Goal: Check status: Check status

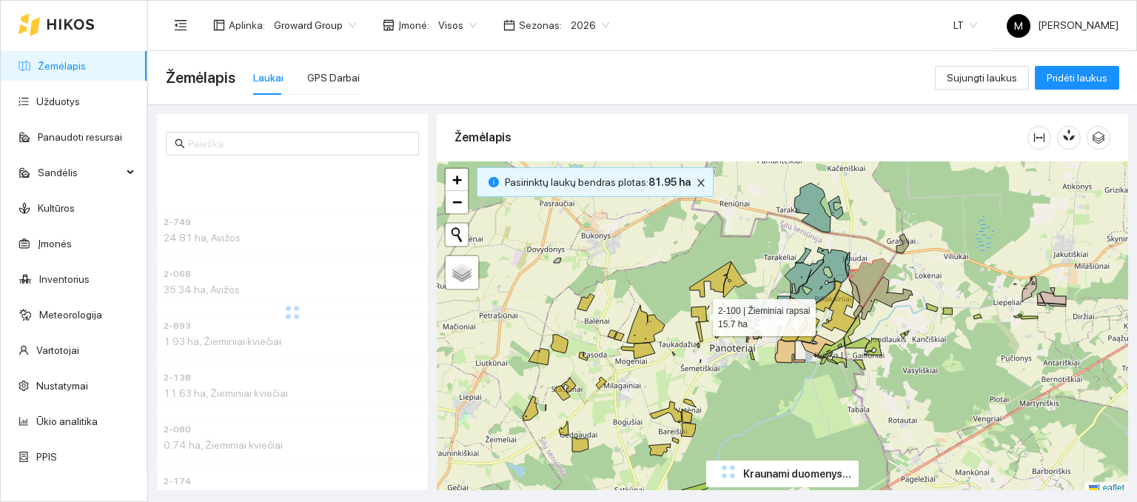
click at [701, 313] on icon at bounding box center [700, 315] width 16 height 16
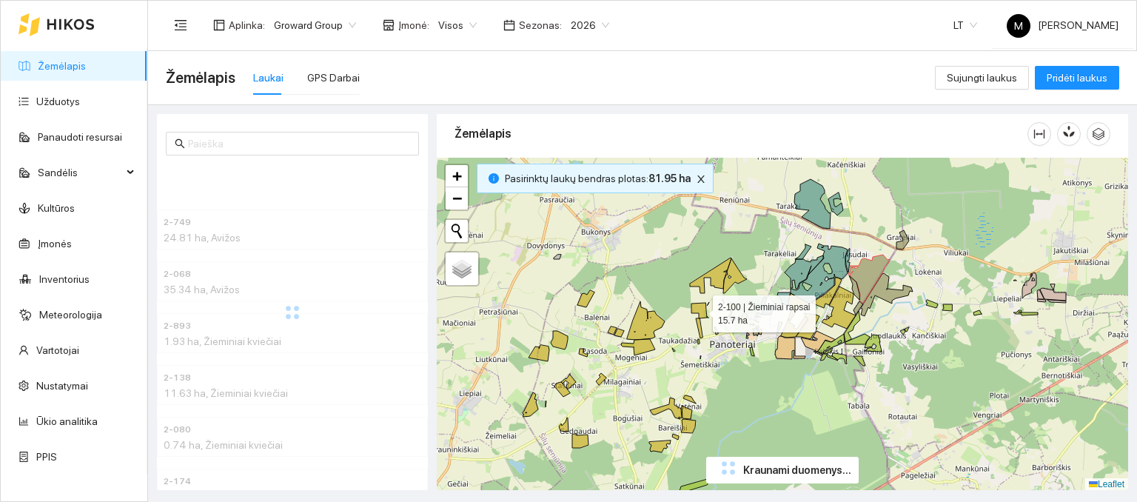
scroll to position [8633, 0]
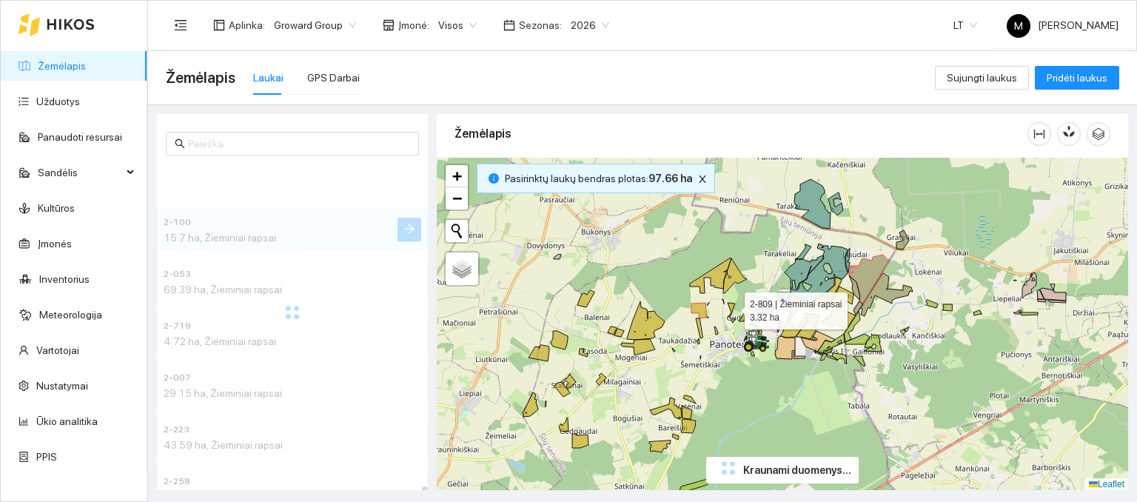
click at [732, 307] on icon at bounding box center [731, 310] width 7 height 15
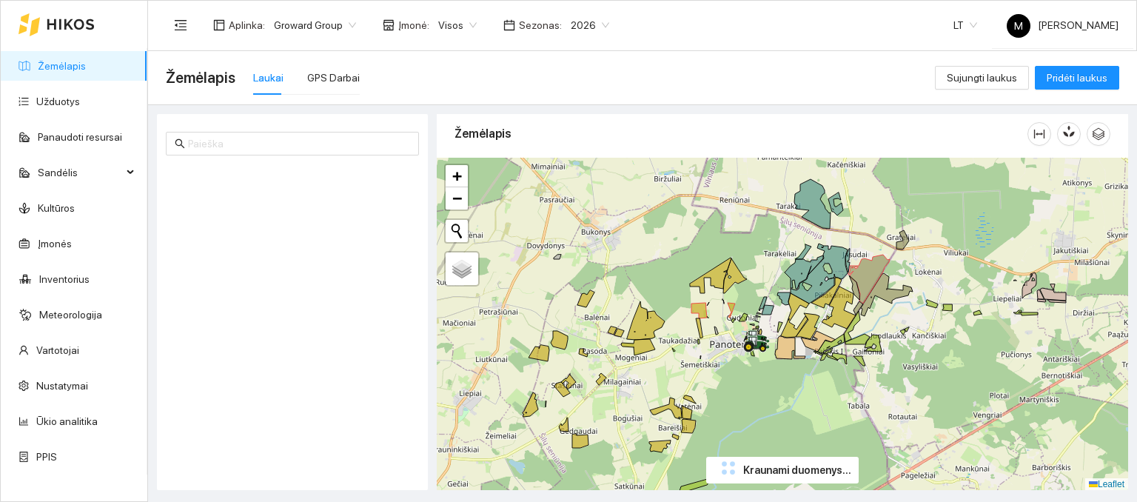
scroll to position [0, 0]
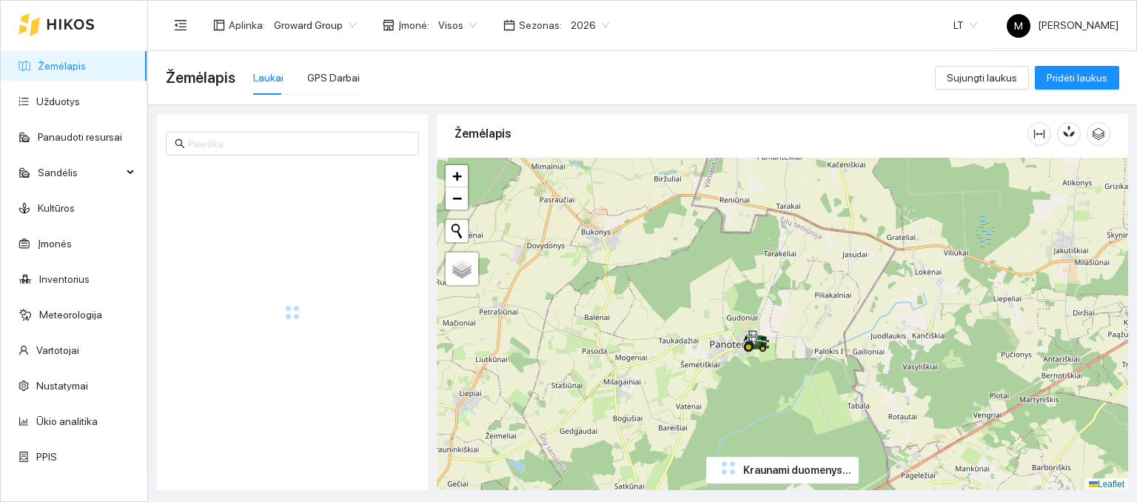
click at [652, 326] on div at bounding box center [783, 324] width 692 height 333
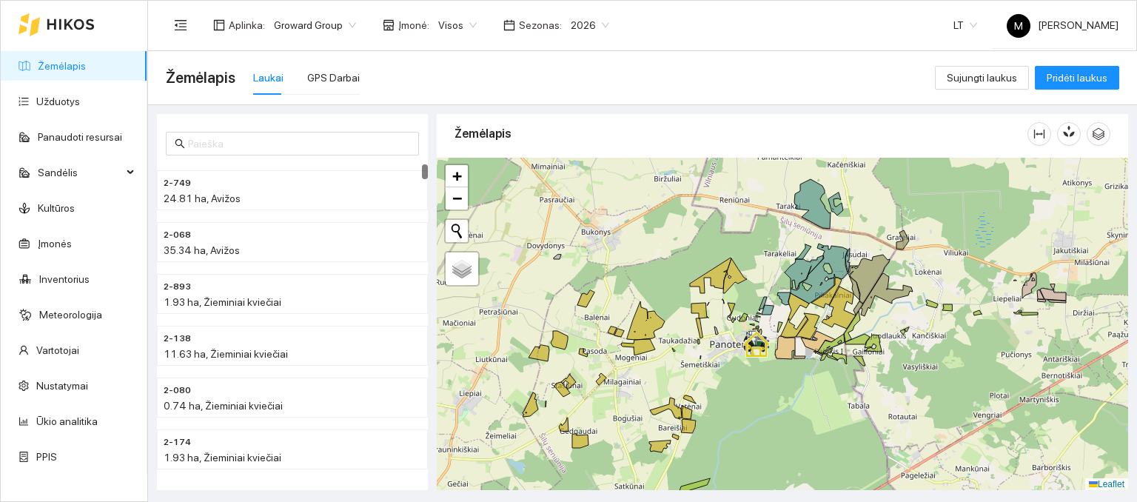
click at [698, 315] on div at bounding box center [783, 324] width 692 height 333
click at [700, 299] on div at bounding box center [783, 324] width 692 height 333
click at [699, 312] on icon at bounding box center [700, 311] width 16 height 16
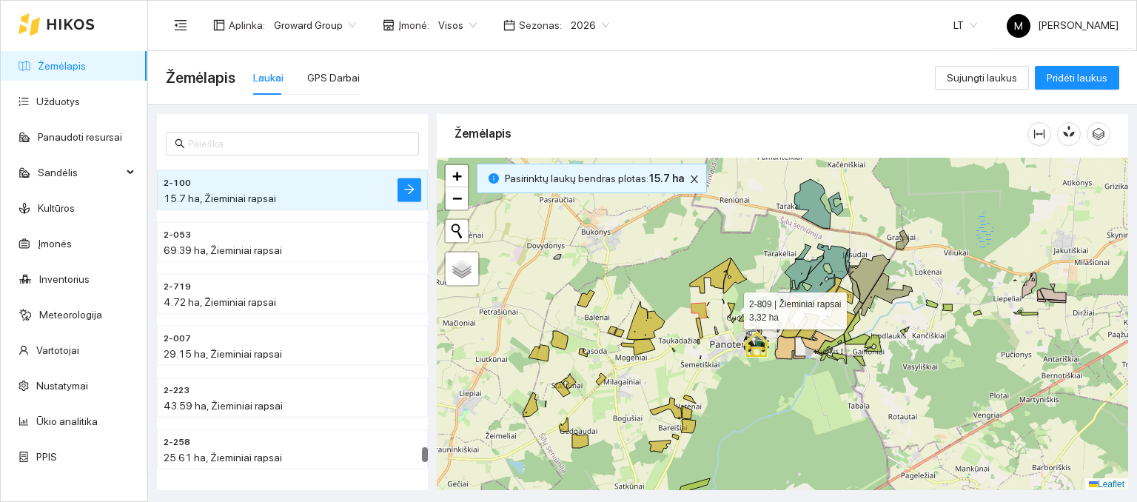
click at [731, 307] on icon at bounding box center [731, 310] width 7 height 15
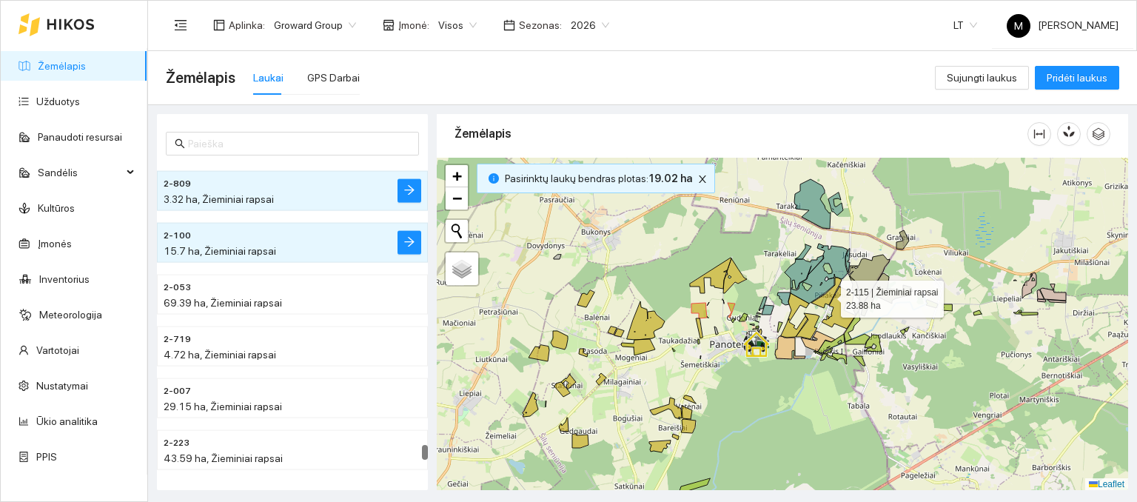
click at [821, 300] on icon at bounding box center [827, 293] width 30 height 30
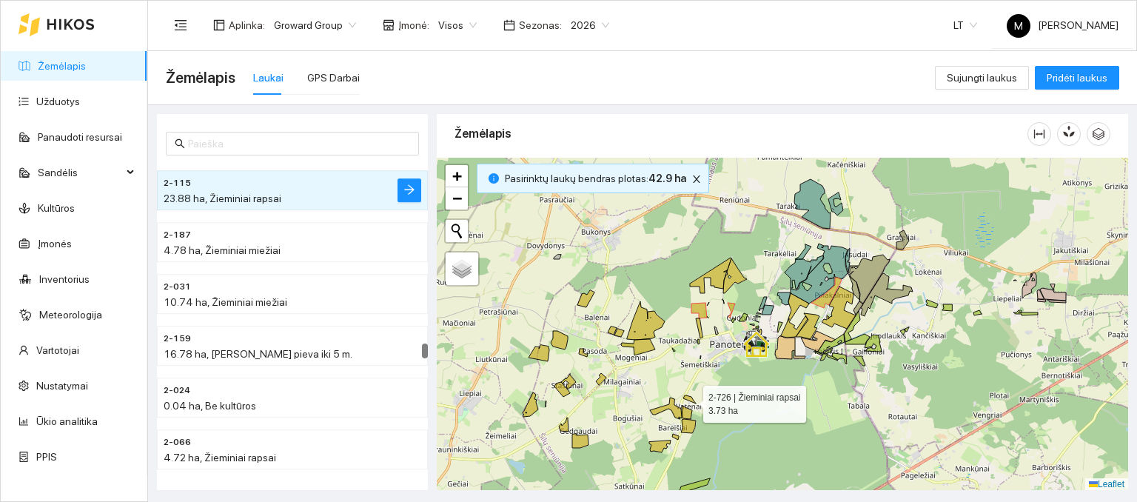
click at [690, 400] on icon at bounding box center [690, 399] width 13 height 8
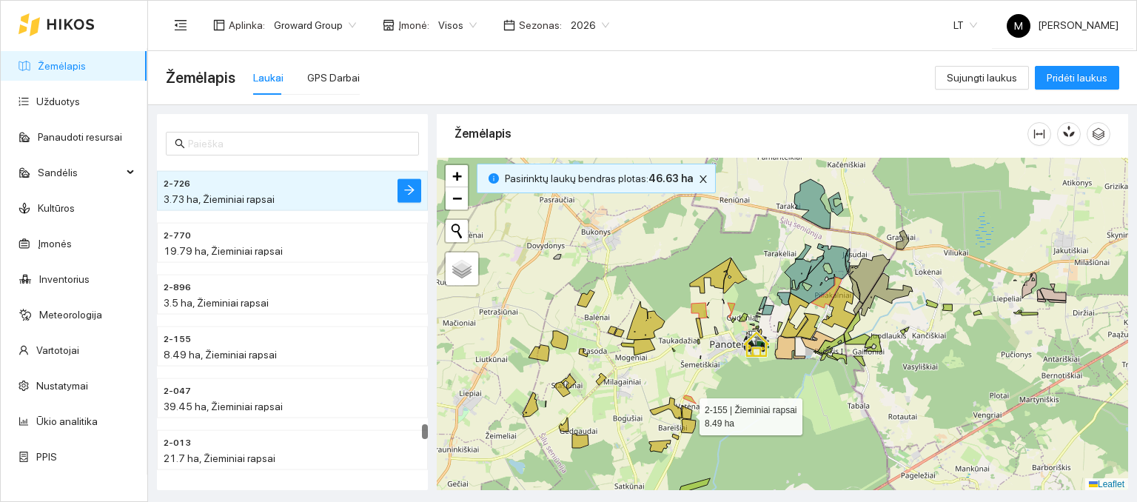
click at [689, 411] on icon at bounding box center [687, 412] width 10 height 13
click at [686, 430] on icon at bounding box center [688, 426] width 15 height 14
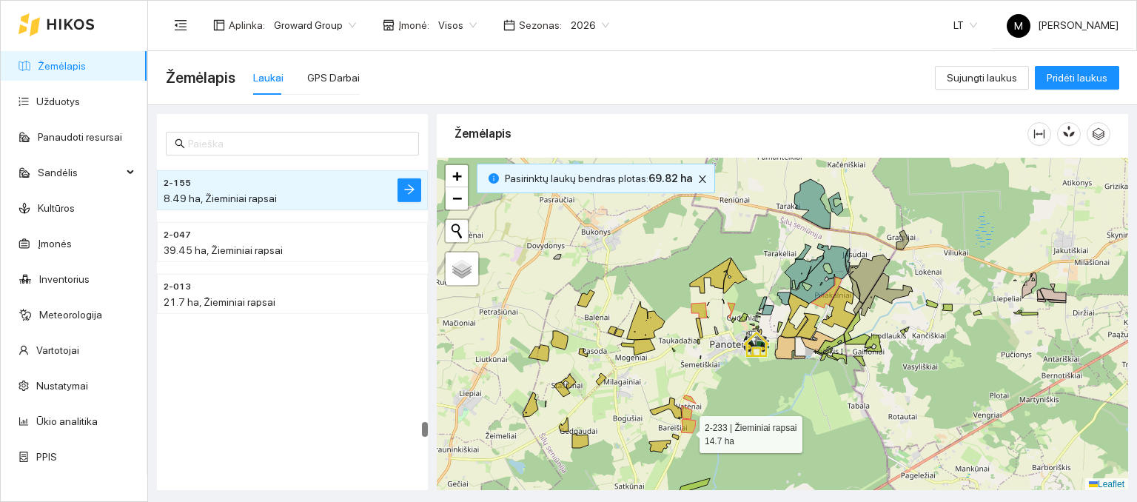
scroll to position [7601, 0]
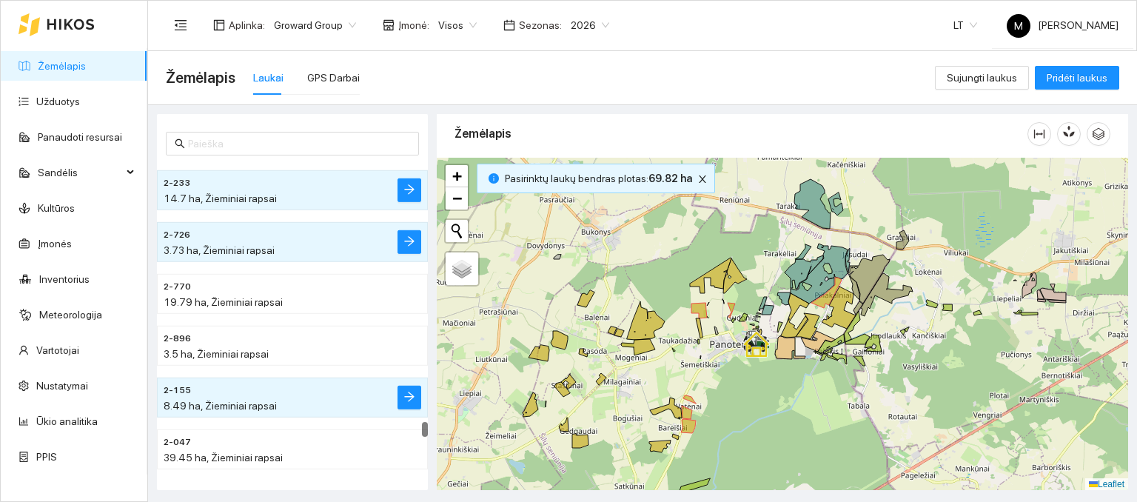
click at [672, 438] on div at bounding box center [783, 324] width 692 height 333
click at [677, 439] on div at bounding box center [783, 324] width 692 height 333
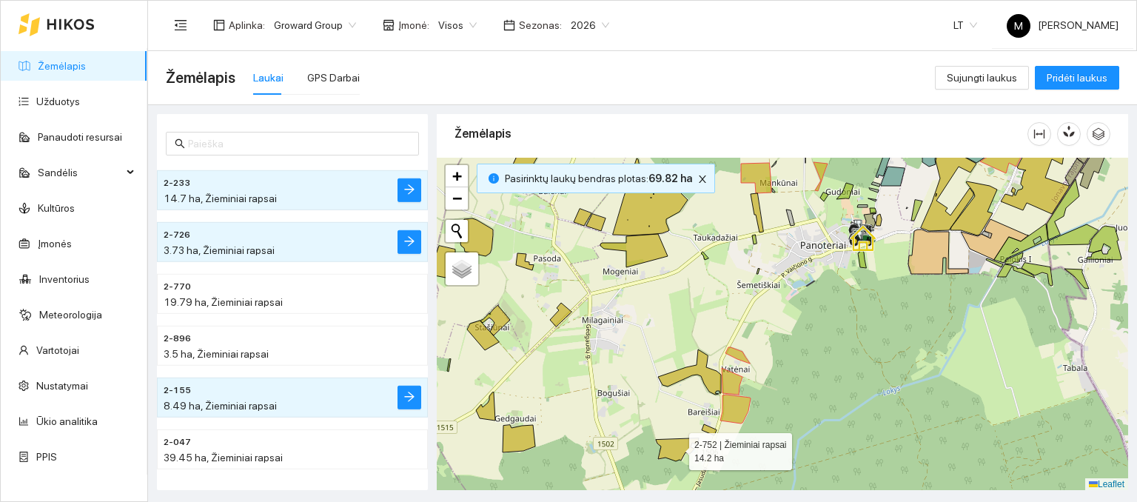
click at [686, 451] on icon at bounding box center [677, 449] width 43 height 23
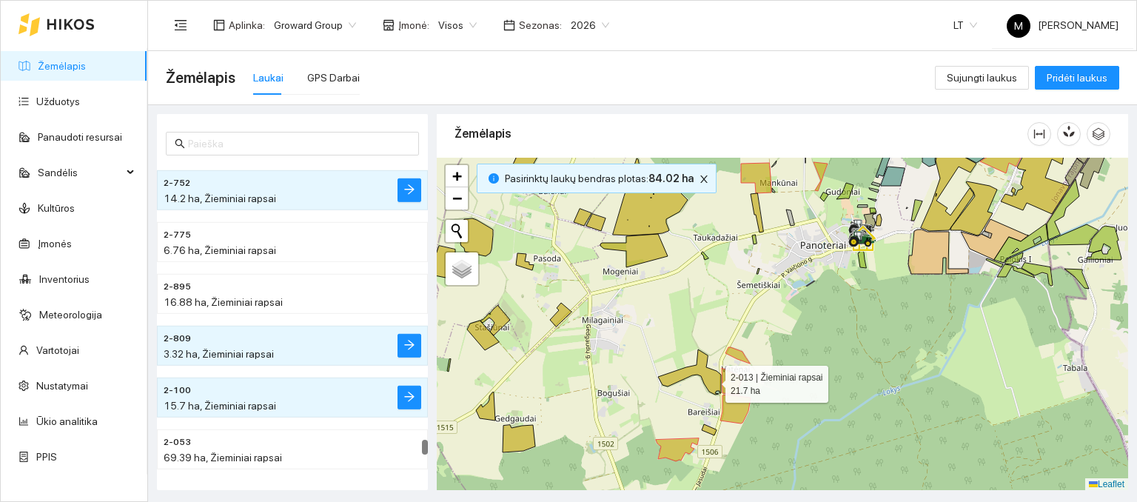
click at [712, 380] on icon at bounding box center [689, 372] width 63 height 45
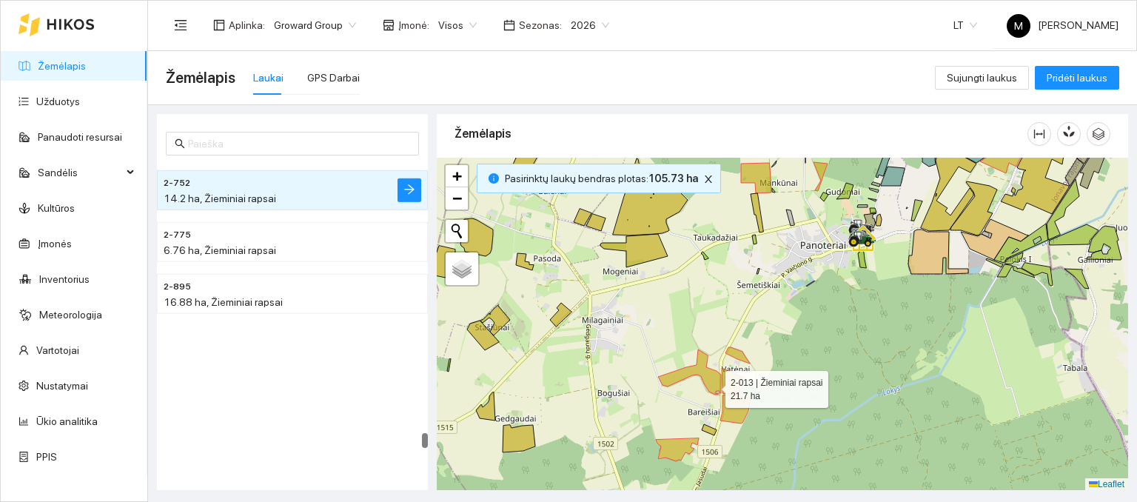
scroll to position [7912, 0]
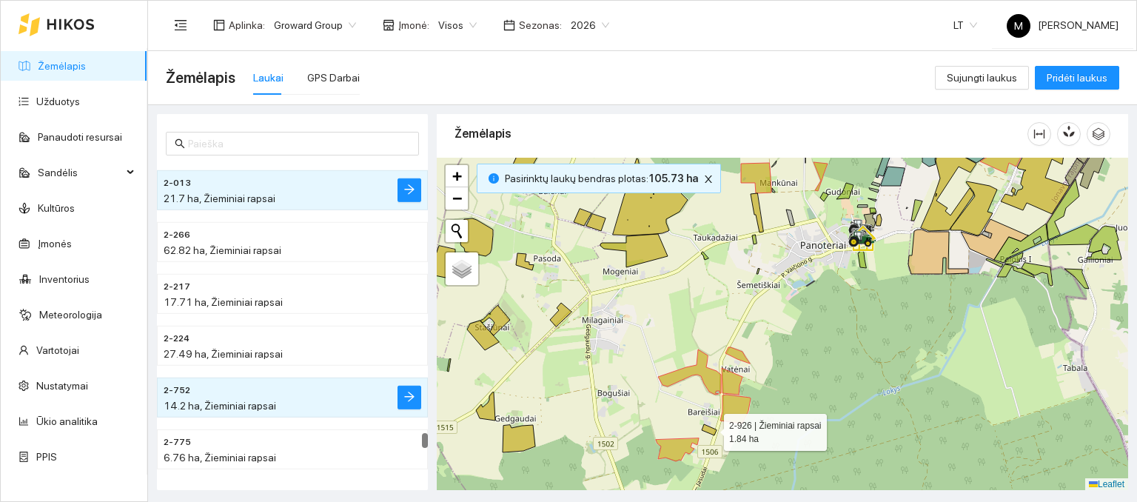
click at [711, 428] on icon at bounding box center [709, 429] width 15 height 11
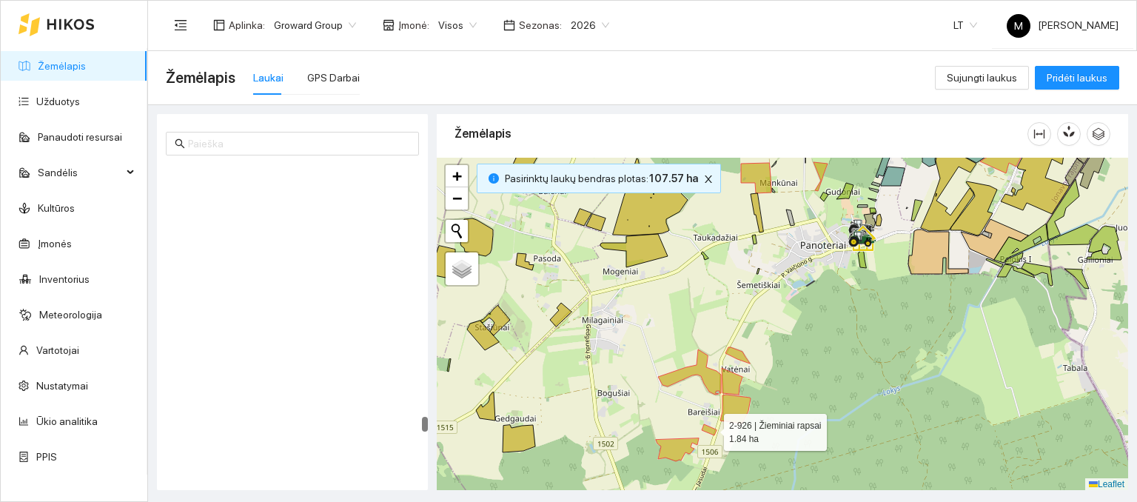
scroll to position [7446, 0]
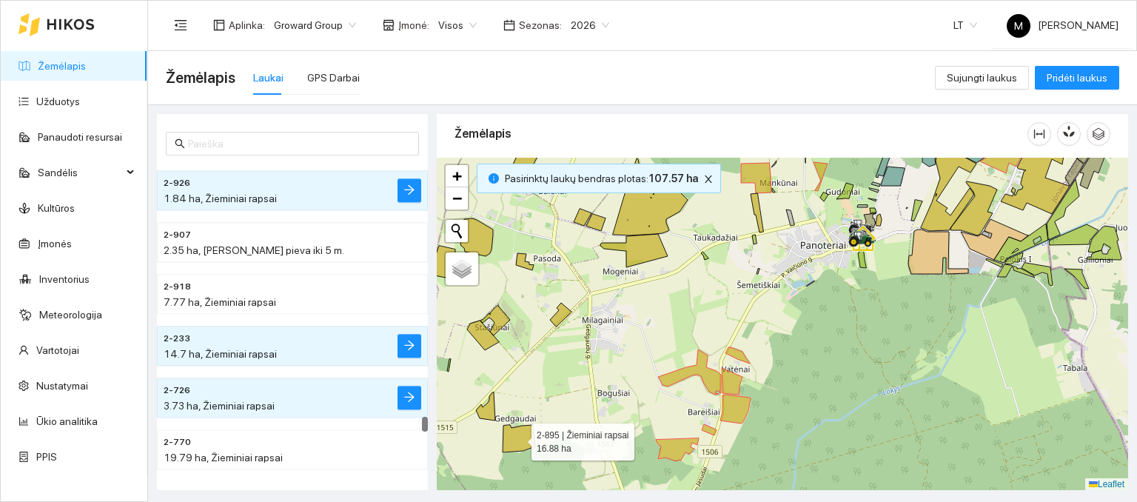
drag, startPoint x: 527, startPoint y: 434, endPoint x: 489, endPoint y: 412, distance: 44.1
click at [527, 432] on icon at bounding box center [519, 438] width 33 height 27
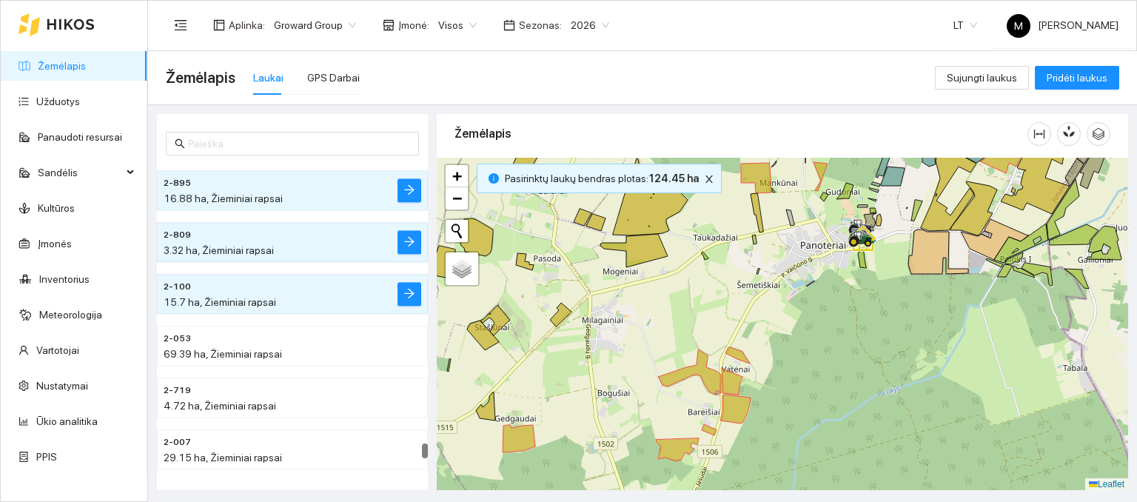
click at [480, 401] on div at bounding box center [783, 324] width 692 height 333
click at [492, 413] on icon at bounding box center [485, 406] width 19 height 28
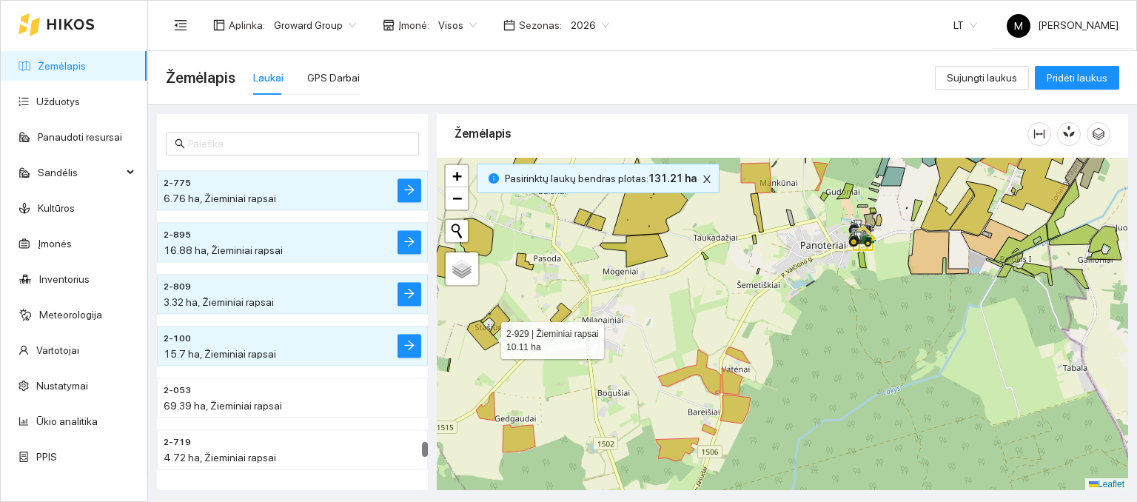
drag, startPoint x: 488, startPoint y: 337, endPoint x: 493, endPoint y: 331, distance: 7.9
click at [488, 335] on icon at bounding box center [483, 336] width 32 height 30
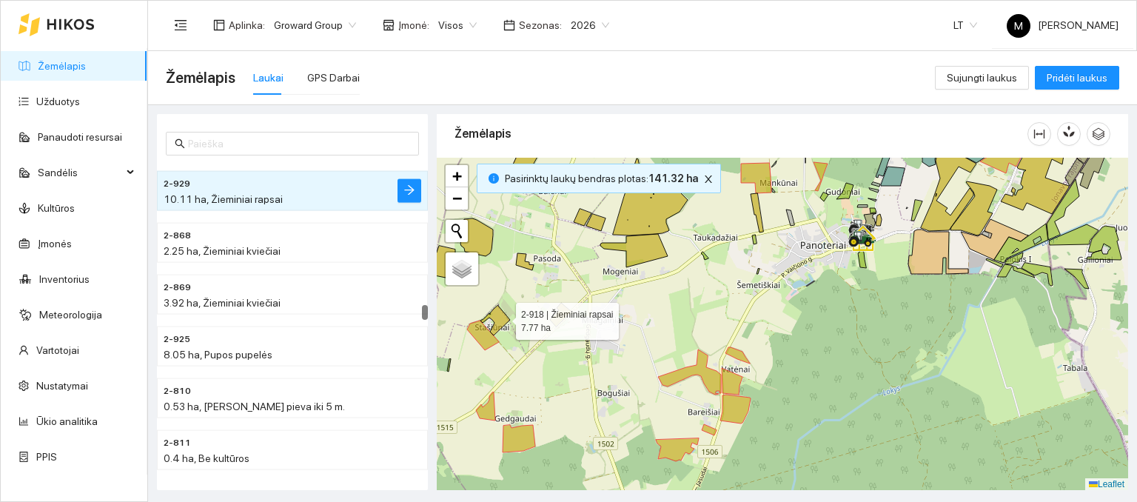
click at [504, 315] on icon at bounding box center [496, 320] width 30 height 30
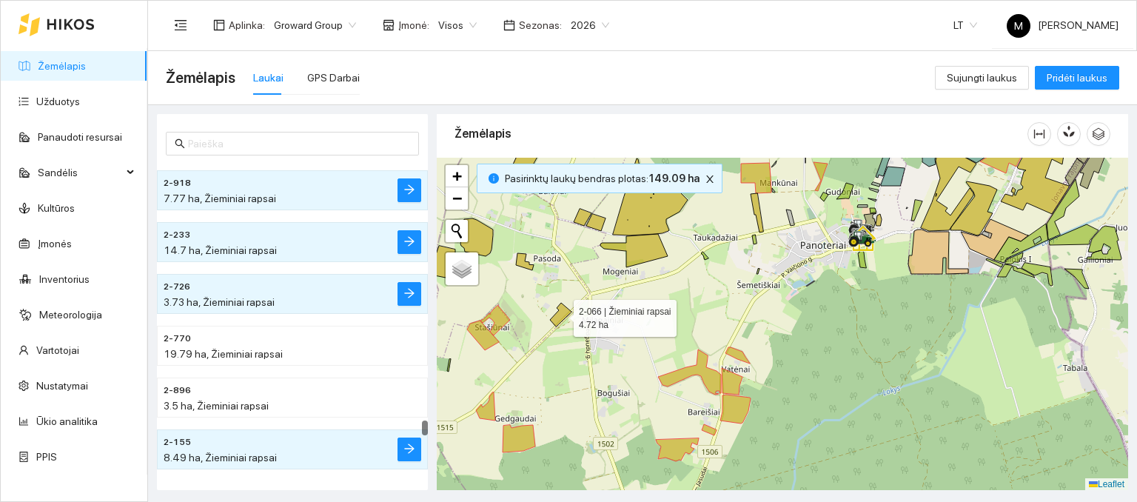
click at [561, 315] on icon at bounding box center [560, 315] width 21 height 24
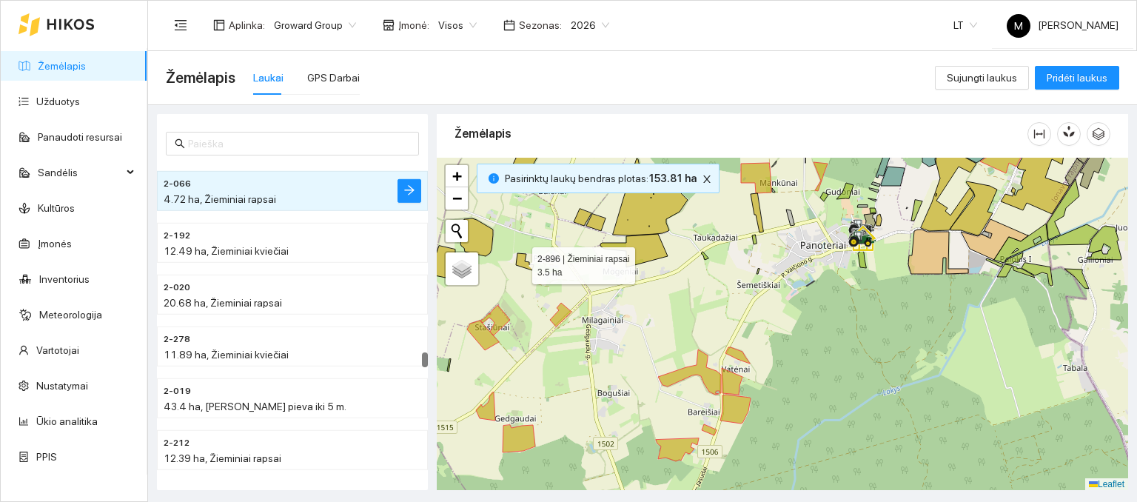
click at [519, 261] on icon at bounding box center [525, 261] width 18 height 17
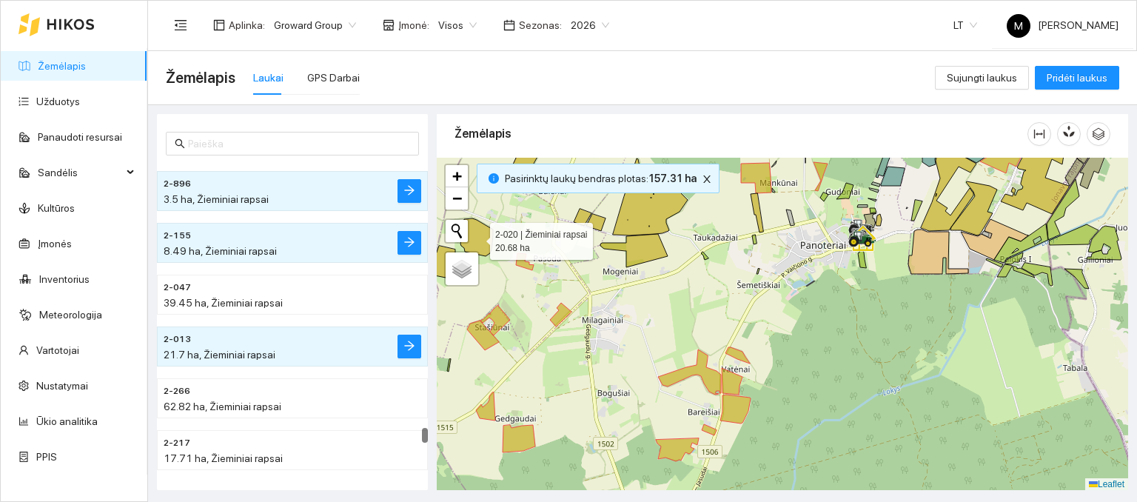
drag, startPoint x: 486, startPoint y: 243, endPoint x: 465, endPoint y: 247, distance: 21.1
click at [486, 241] on icon at bounding box center [477, 237] width 33 height 38
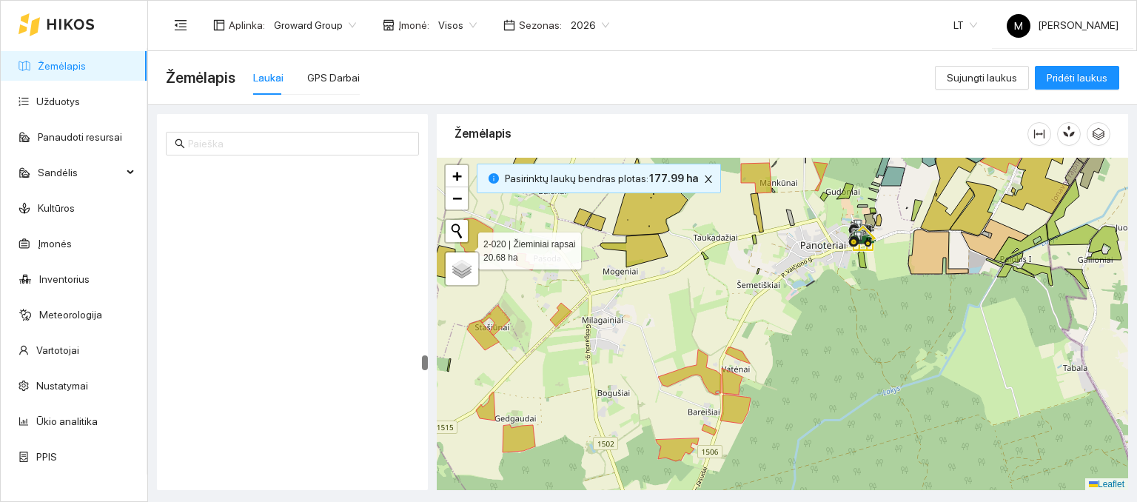
scroll to position [5637, 0]
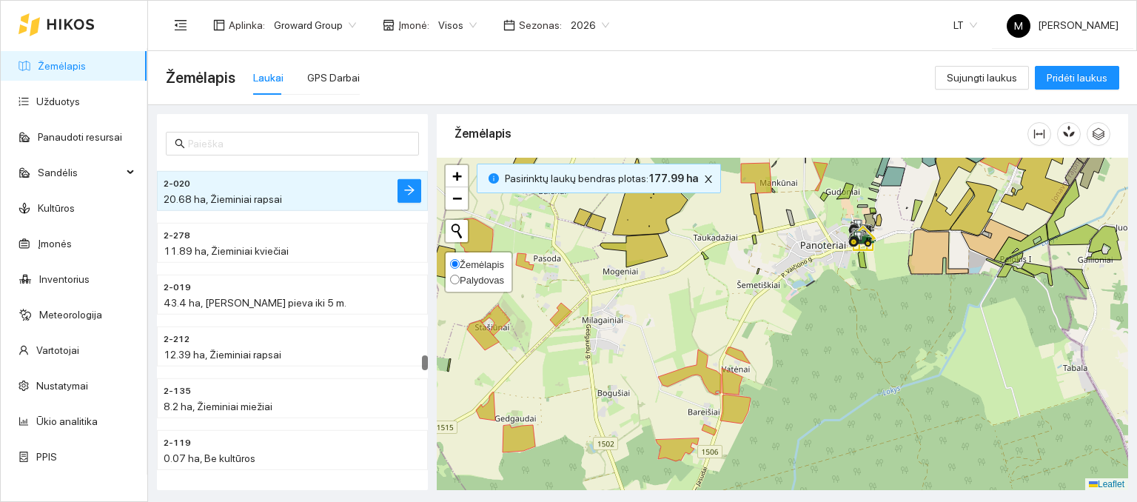
click at [451, 251] on div "Žemėlapis Palydovas" at bounding box center [478, 272] width 69 height 42
click at [440, 248] on icon at bounding box center [436, 262] width 41 height 33
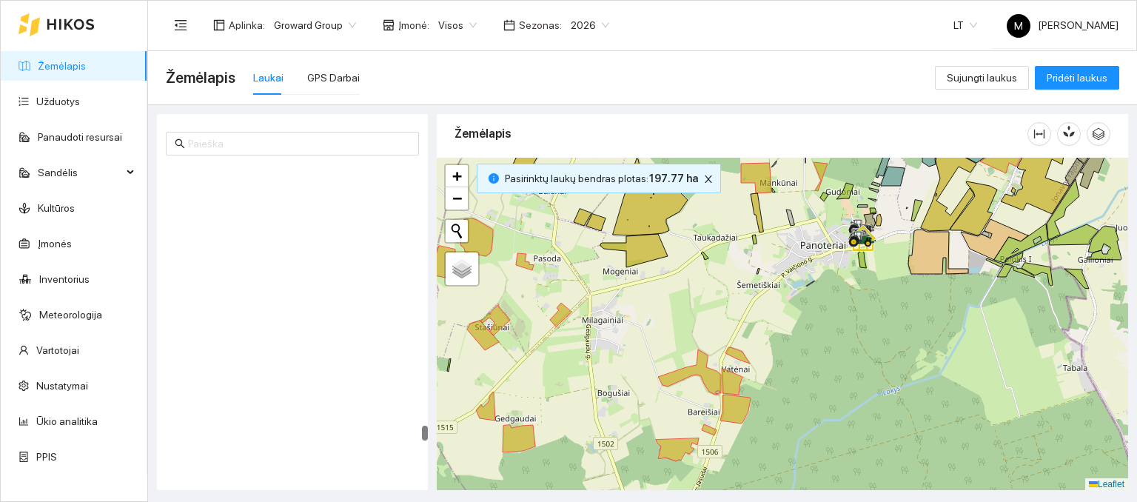
scroll to position [7707, 0]
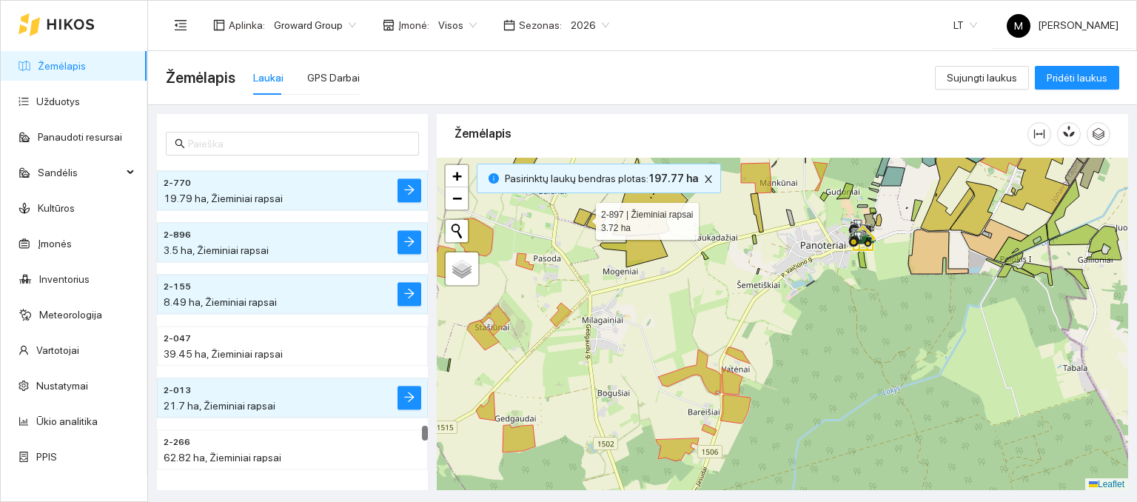
click at [584, 224] on icon at bounding box center [583, 217] width 18 height 17
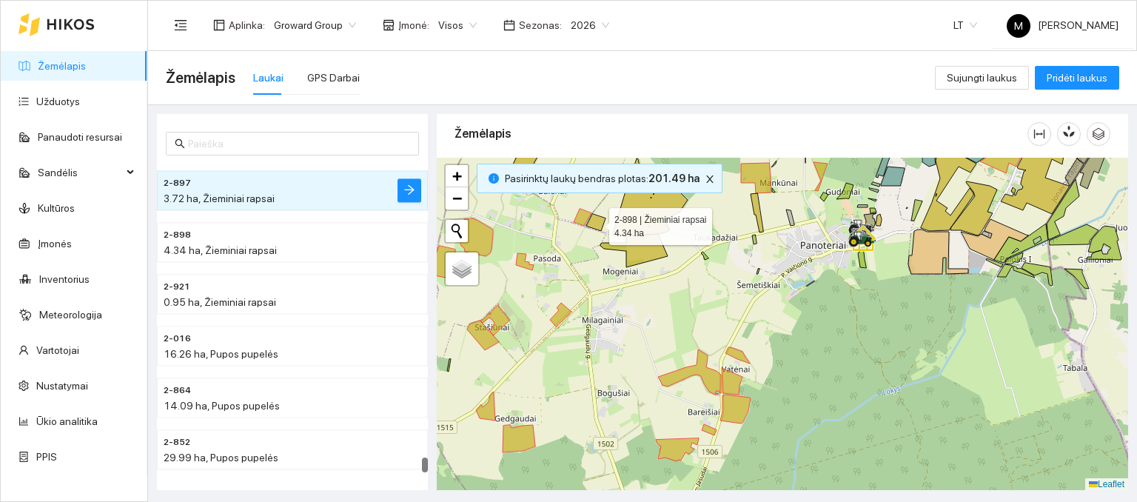
click at [587, 223] on icon at bounding box center [596, 222] width 19 height 17
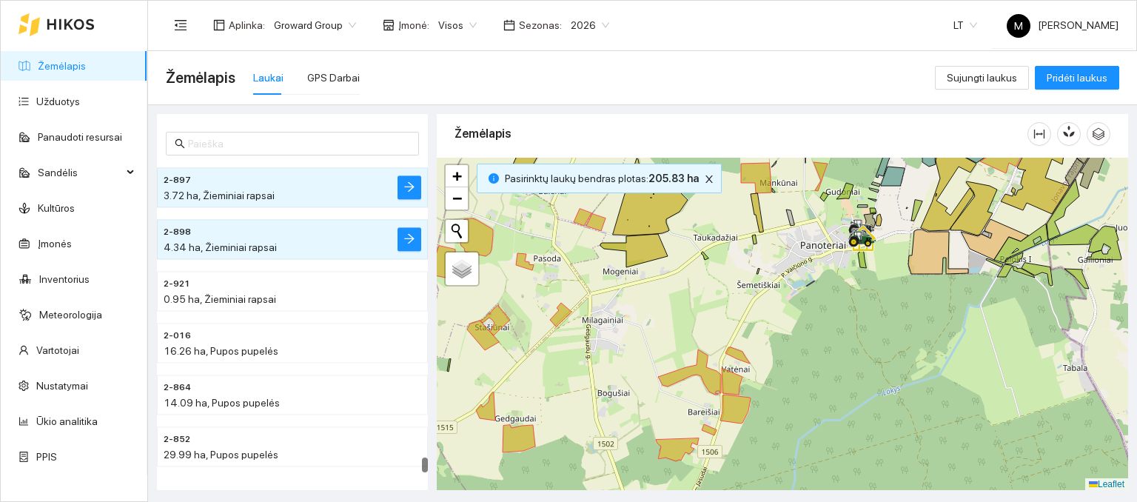
click at [624, 250] on div at bounding box center [783, 324] width 692 height 333
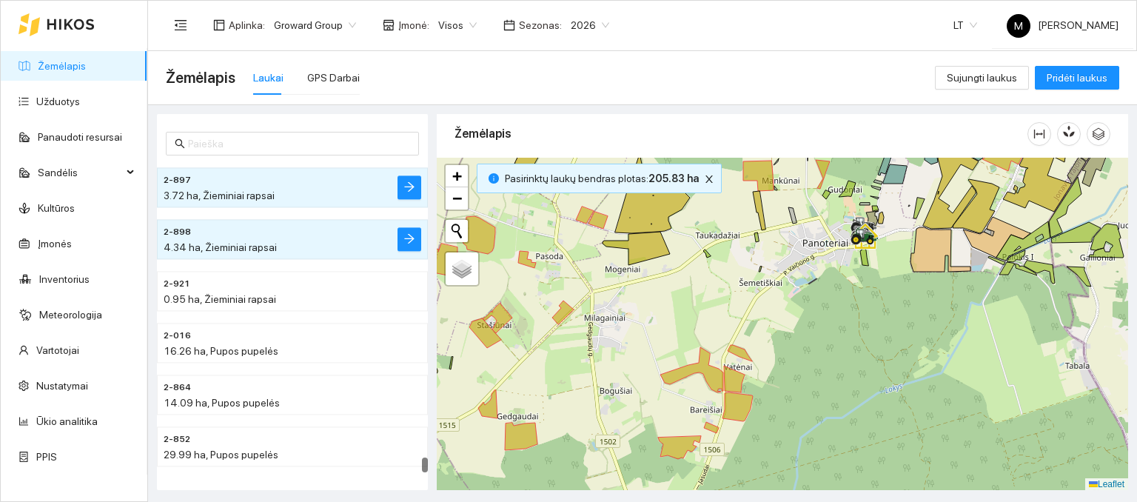
click at [629, 246] on div at bounding box center [783, 324] width 692 height 333
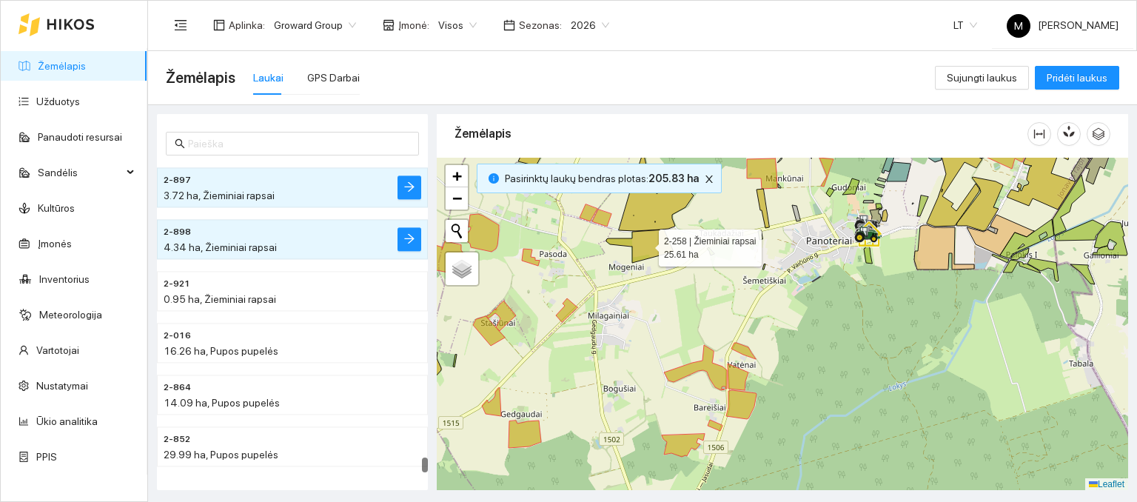
click at [633, 244] on icon at bounding box center [640, 246] width 67 height 33
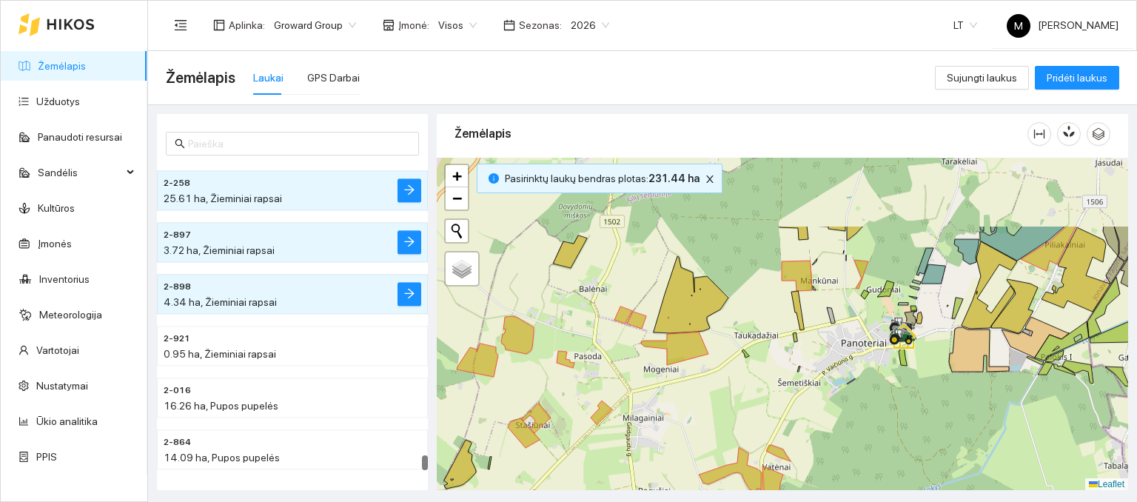
drag, startPoint x: 596, startPoint y: 250, endPoint x: 595, endPoint y: 278, distance: 28.9
click at [631, 351] on div at bounding box center [783, 324] width 692 height 333
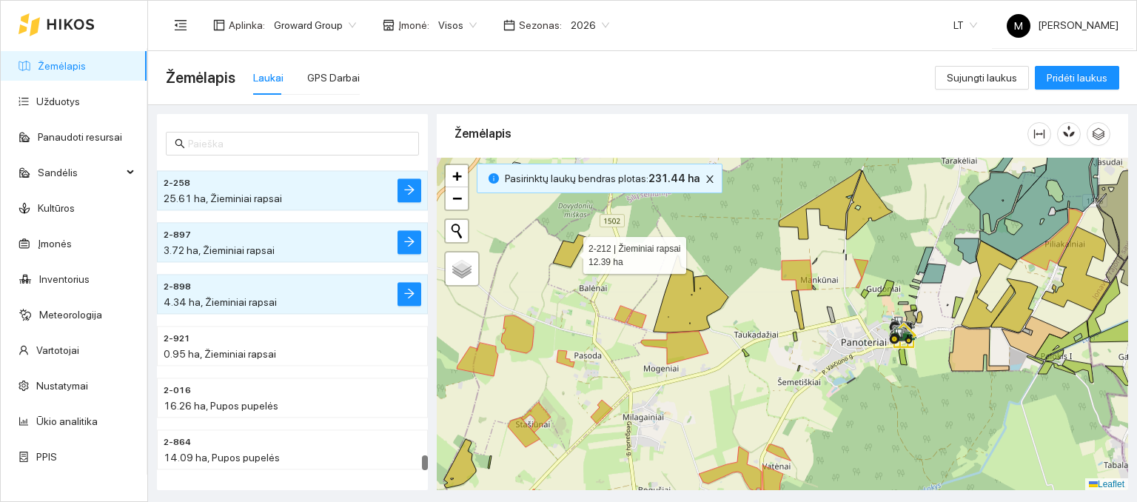
click at [575, 252] on icon at bounding box center [570, 251] width 34 height 33
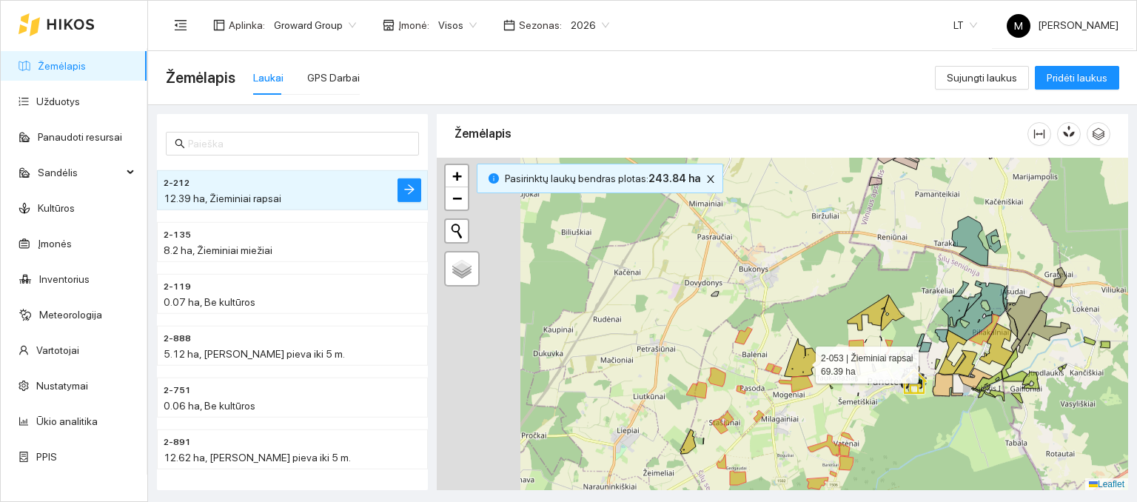
click at [794, 371] on icon at bounding box center [804, 357] width 38 height 39
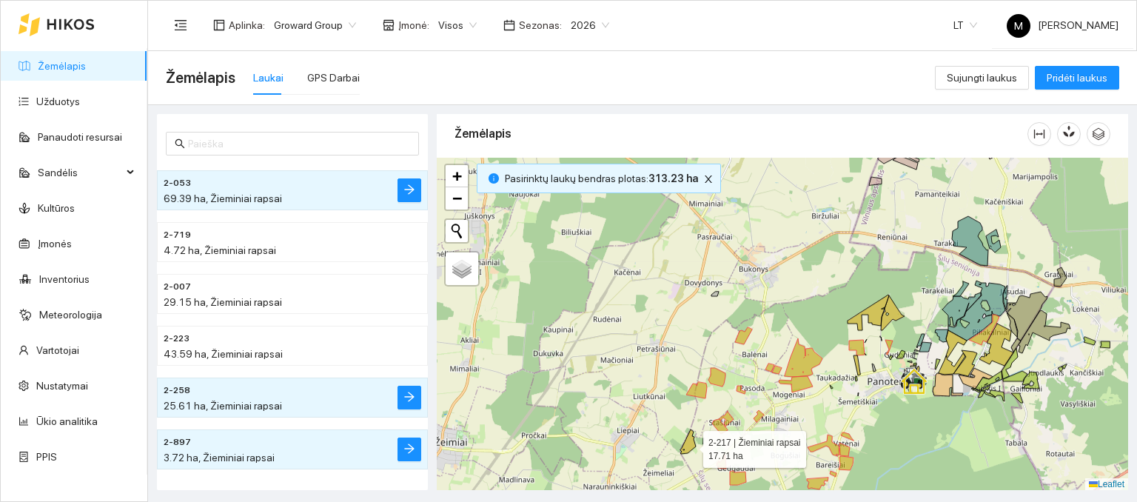
click at [690, 445] on icon at bounding box center [689, 442] width 16 height 24
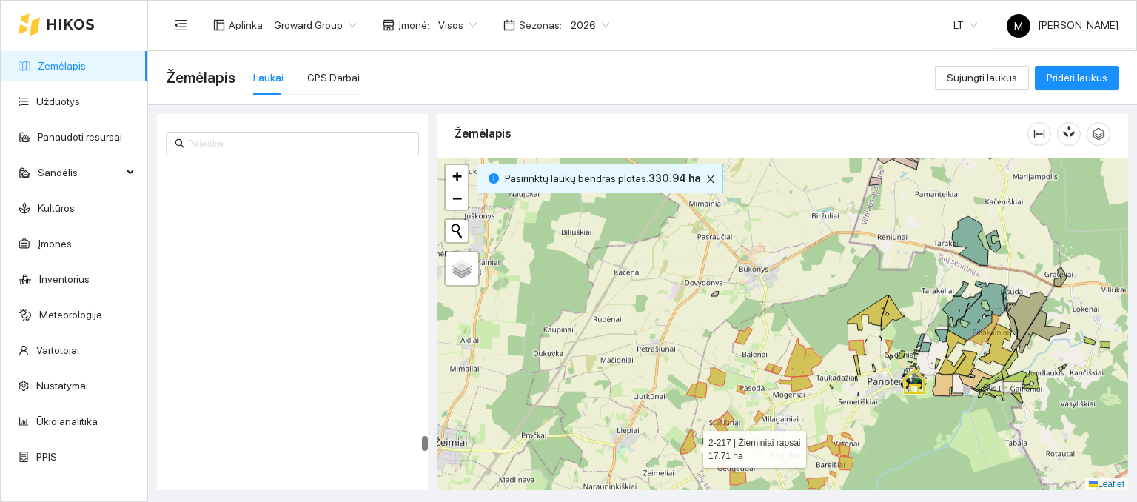
scroll to position [8019, 0]
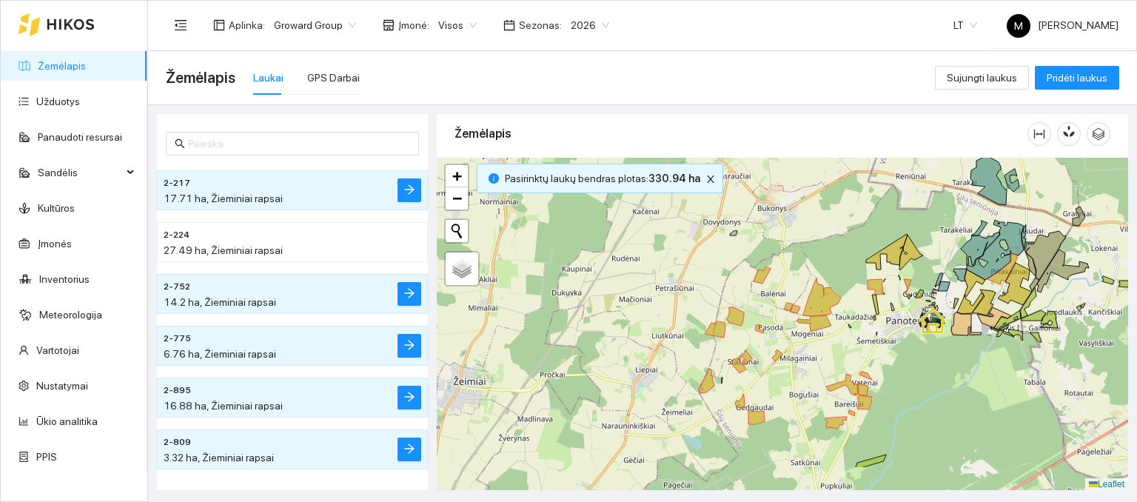
drag, startPoint x: 766, startPoint y: 427, endPoint x: 811, endPoint y: 364, distance: 77.0
click at [811, 365] on div at bounding box center [783, 324] width 692 height 333
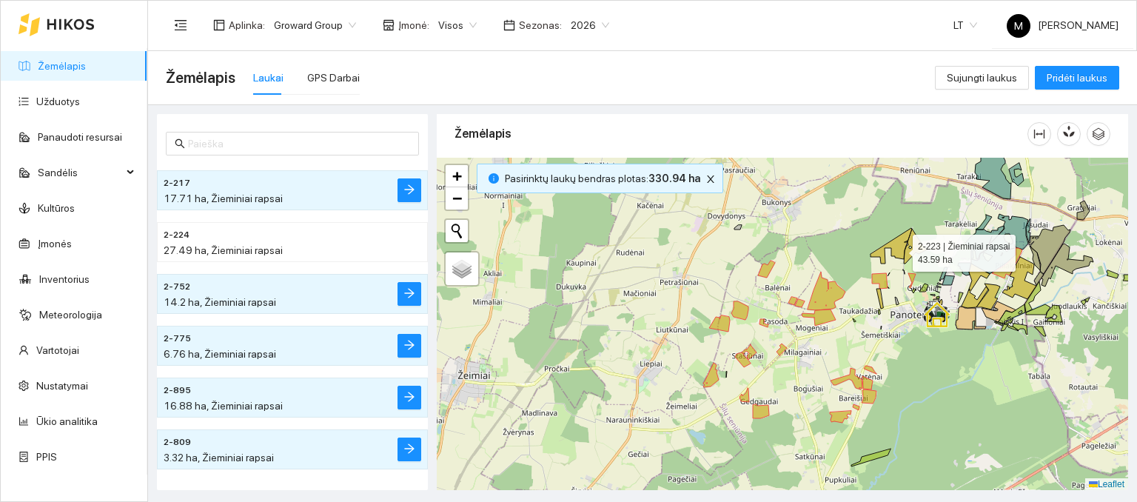
click at [900, 249] on icon at bounding box center [891, 246] width 41 height 36
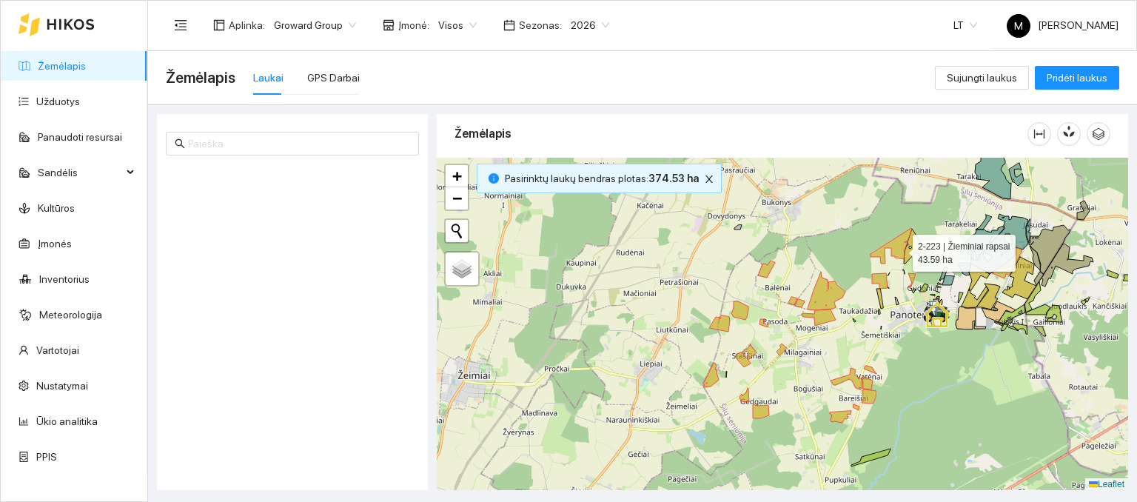
scroll to position [8537, 0]
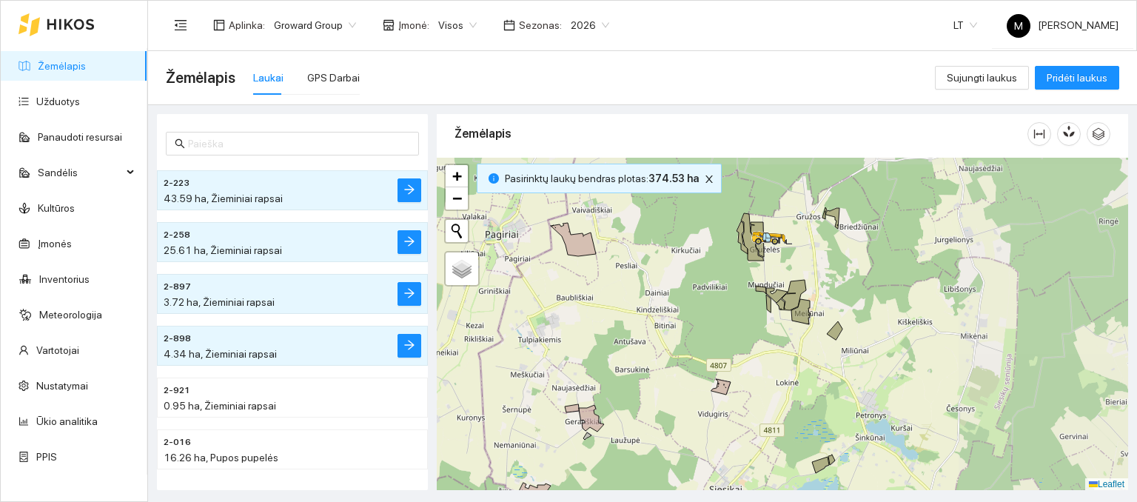
drag, startPoint x: 961, startPoint y: 258, endPoint x: 770, endPoint y: 274, distance: 191.8
click at [770, 274] on div at bounding box center [783, 324] width 692 height 333
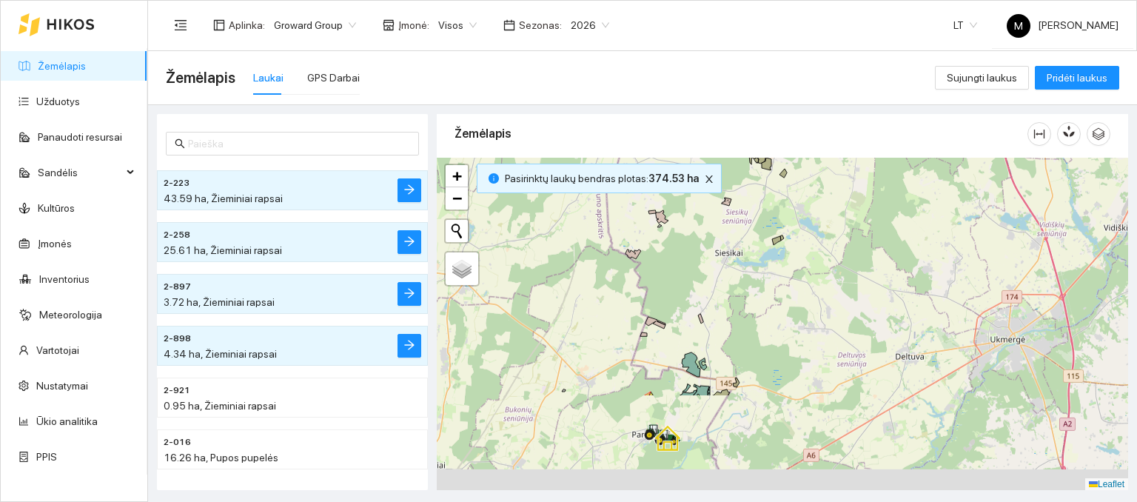
drag, startPoint x: 739, startPoint y: 457, endPoint x: 720, endPoint y: 315, distance: 143.5
click at [720, 315] on div at bounding box center [783, 324] width 692 height 333
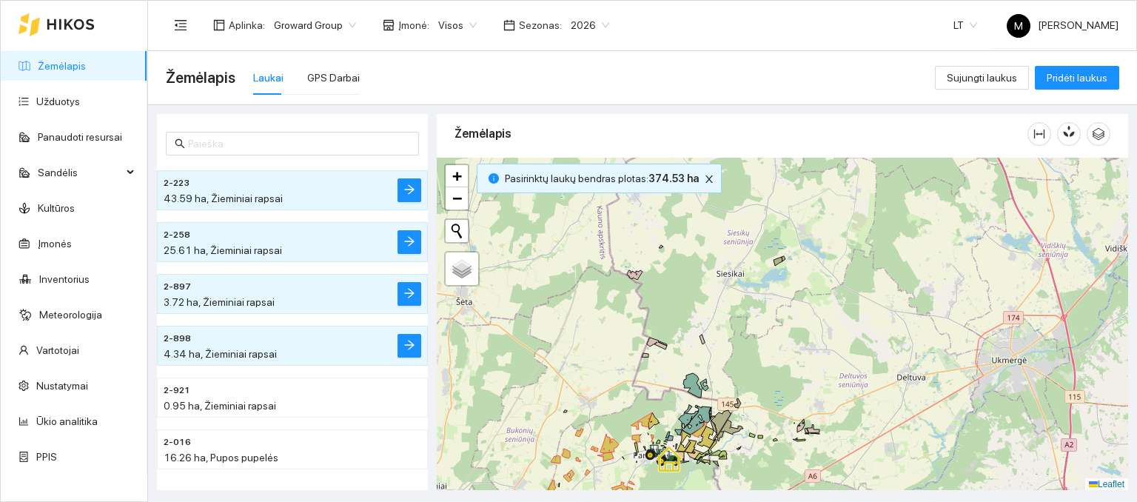
drag, startPoint x: 770, startPoint y: 216, endPoint x: 631, endPoint y: 387, distance: 220.6
click at [631, 387] on div at bounding box center [783, 324] width 692 height 333
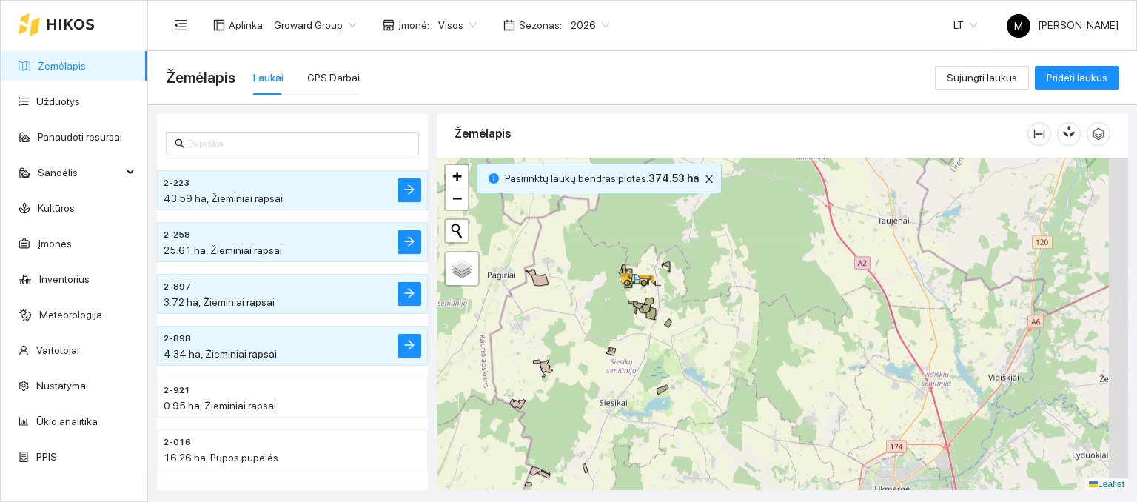
drag, startPoint x: 699, startPoint y: 219, endPoint x: 664, endPoint y: 295, distance: 84.2
click at [664, 298] on div at bounding box center [783, 324] width 692 height 333
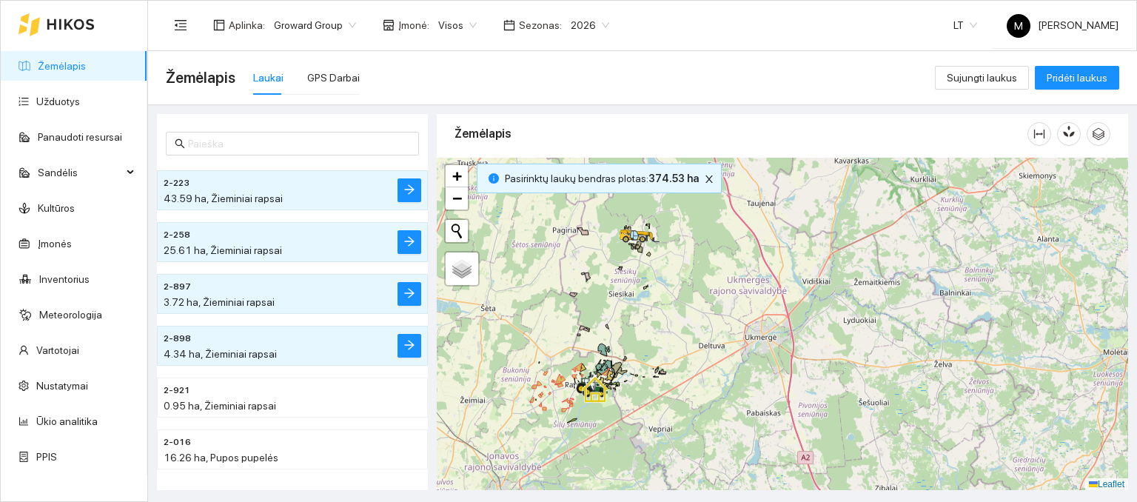
drag, startPoint x: 616, startPoint y: 375, endPoint x: 618, endPoint y: 327, distance: 48.2
click at [618, 327] on div at bounding box center [783, 324] width 692 height 333
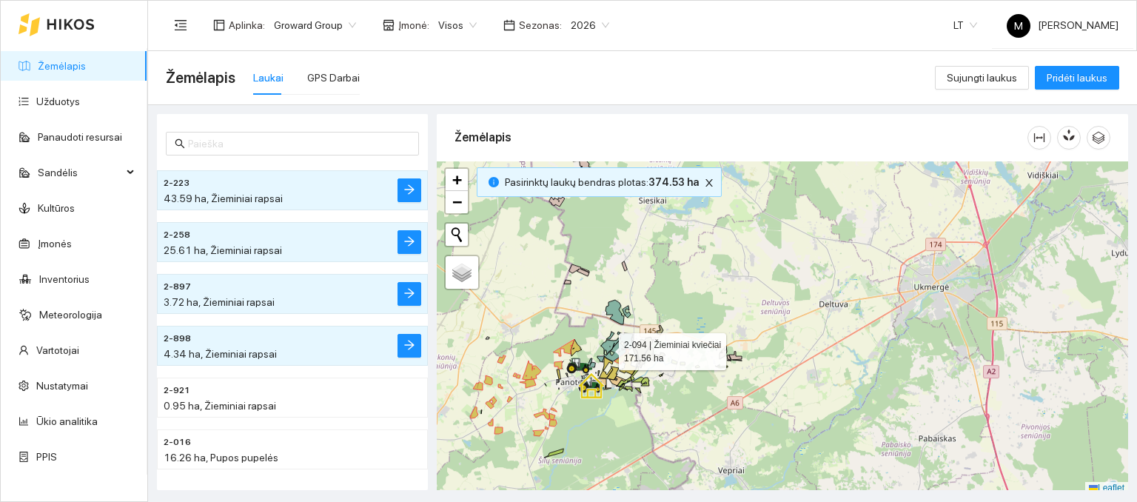
scroll to position [4, 0]
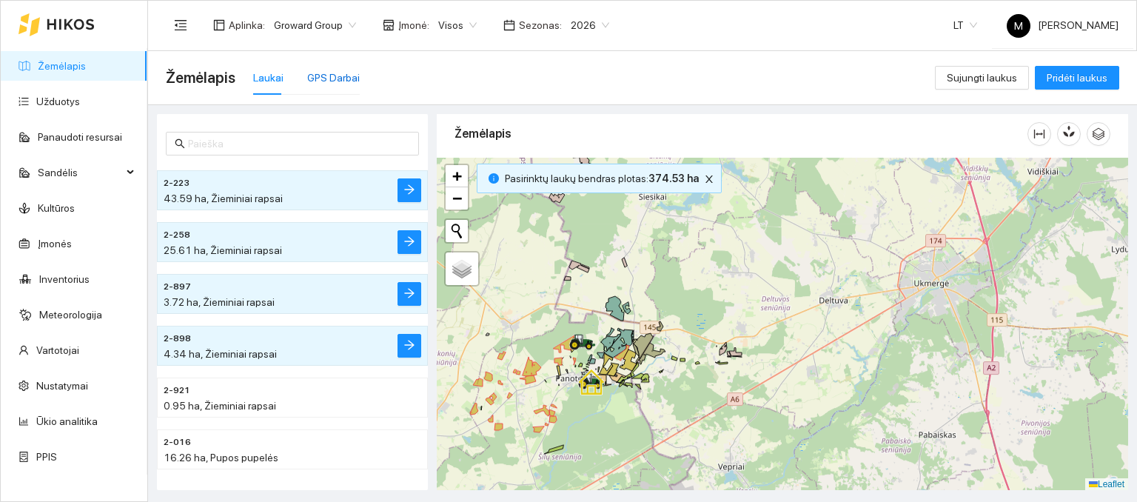
click at [315, 84] on div "GPS Darbai" at bounding box center [333, 78] width 53 height 16
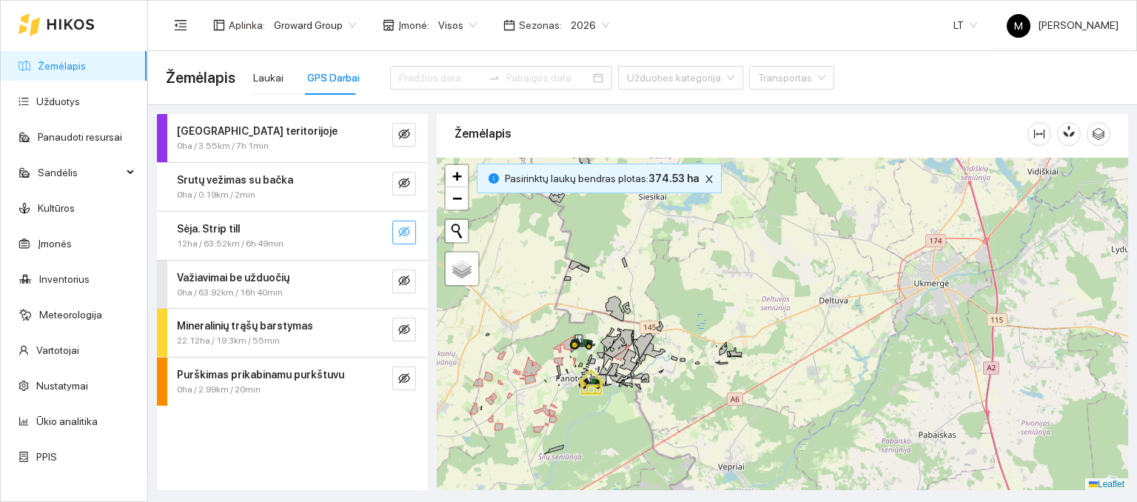
click at [398, 230] on icon "eye-invisible" at bounding box center [404, 232] width 12 height 12
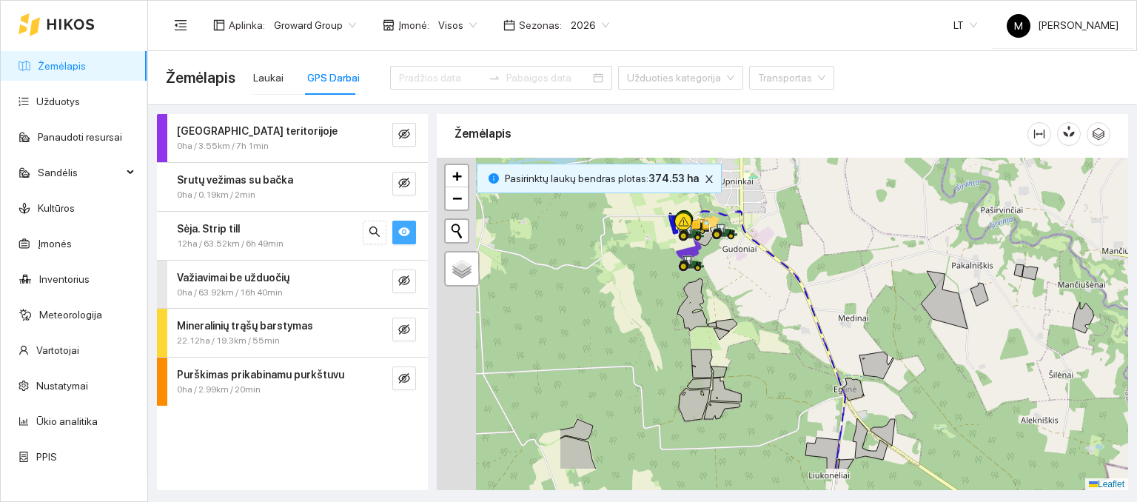
drag, startPoint x: 498, startPoint y: 317, endPoint x: 771, endPoint y: 230, distance: 286.0
click at [689, 261] on ellipse at bounding box center [683, 266] width 11 height 11
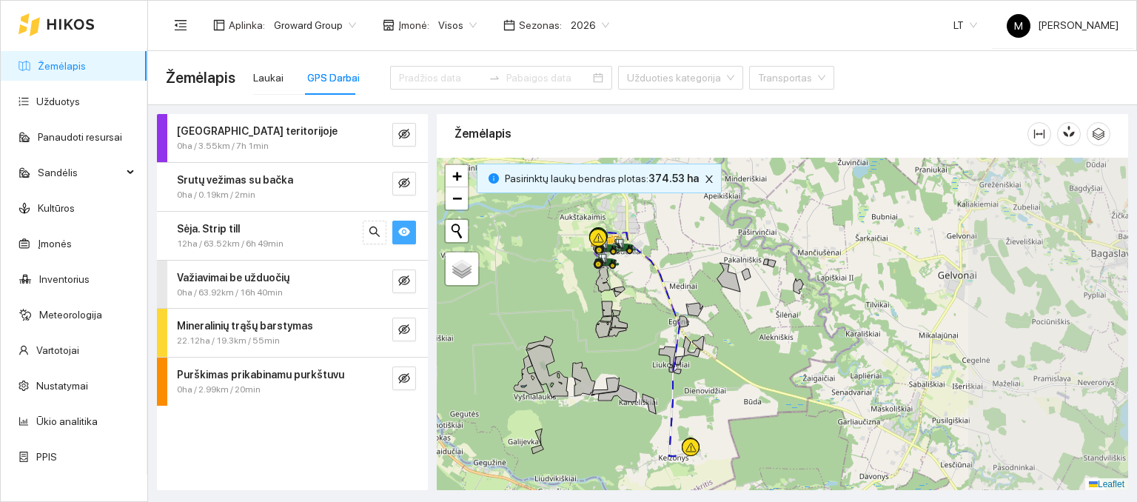
drag, startPoint x: 874, startPoint y: 237, endPoint x: 703, endPoint y: 253, distance: 171.8
click at [704, 253] on div at bounding box center [783, 324] width 692 height 333
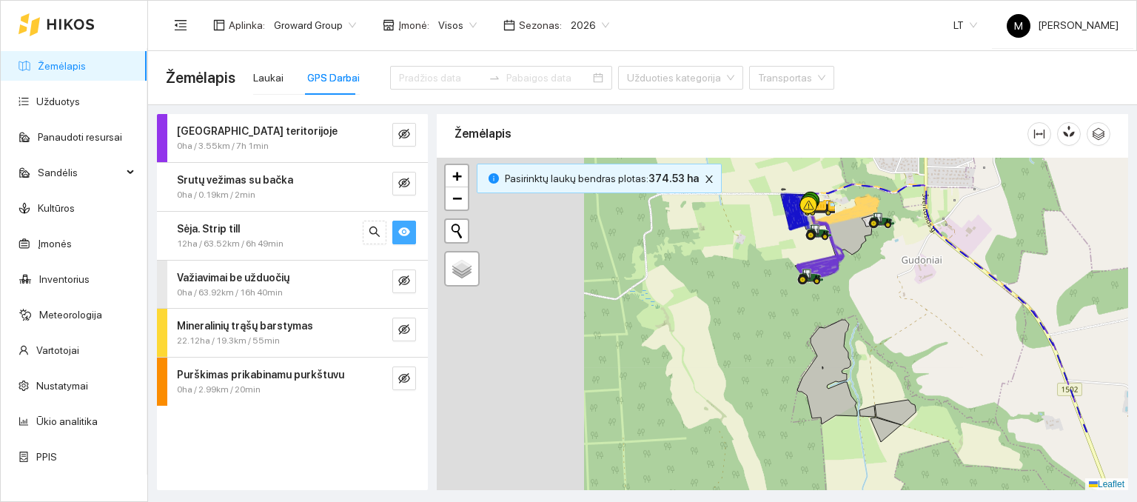
drag, startPoint x: 551, startPoint y: 385, endPoint x: 804, endPoint y: 254, distance: 285.2
click at [804, 254] on div at bounding box center [783, 324] width 692 height 333
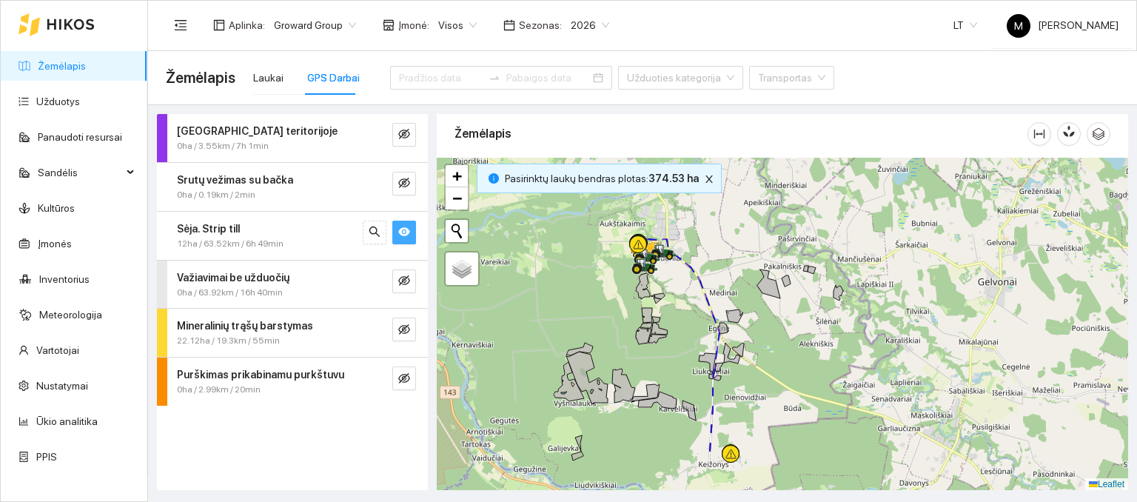
drag, startPoint x: 765, startPoint y: 341, endPoint x: 631, endPoint y: 279, distance: 147.8
click at [631, 279] on div at bounding box center [783, 324] width 692 height 333
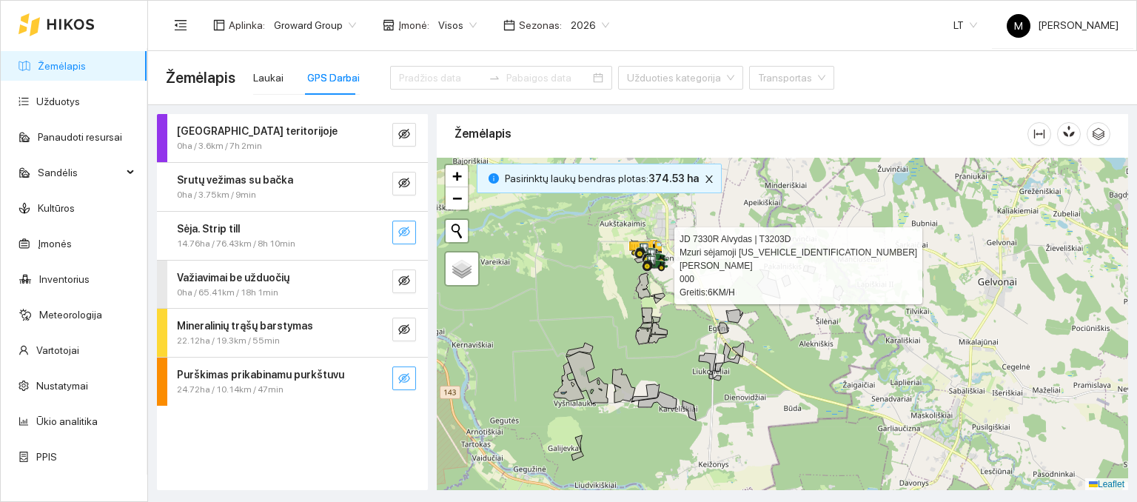
click at [403, 377] on icon "eye-invisible" at bounding box center [404, 378] width 12 height 10
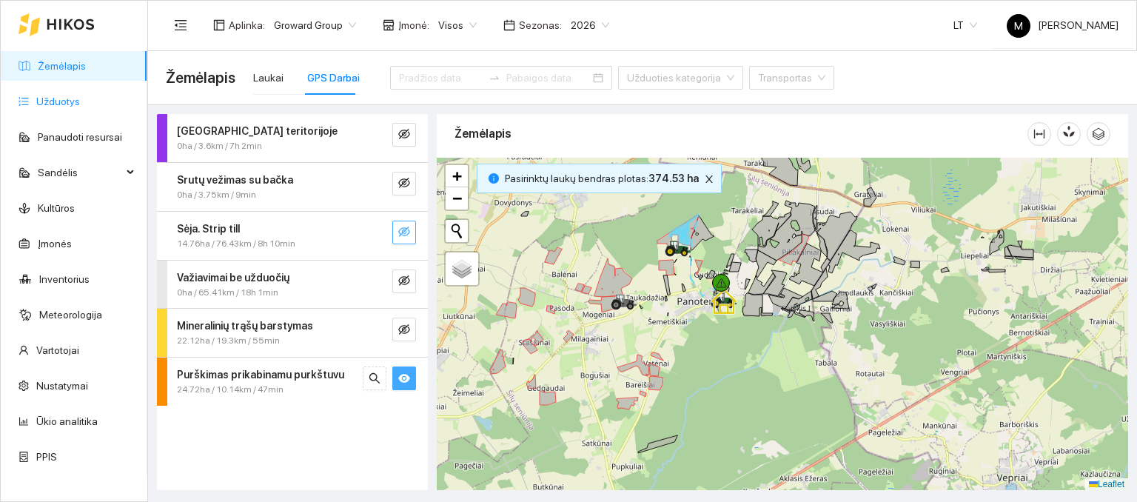
click at [74, 96] on link "Užduotys" at bounding box center [58, 102] width 44 height 12
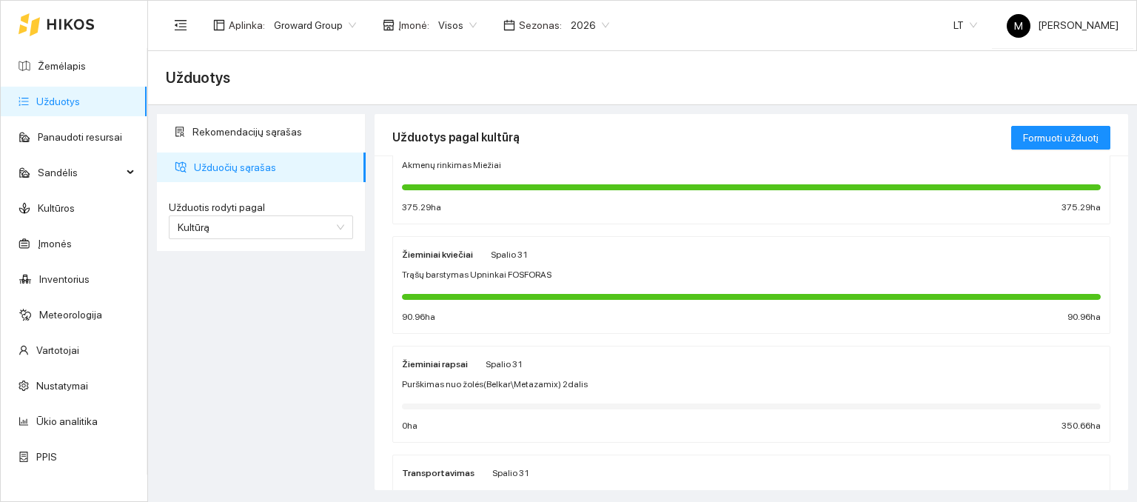
scroll to position [148, 0]
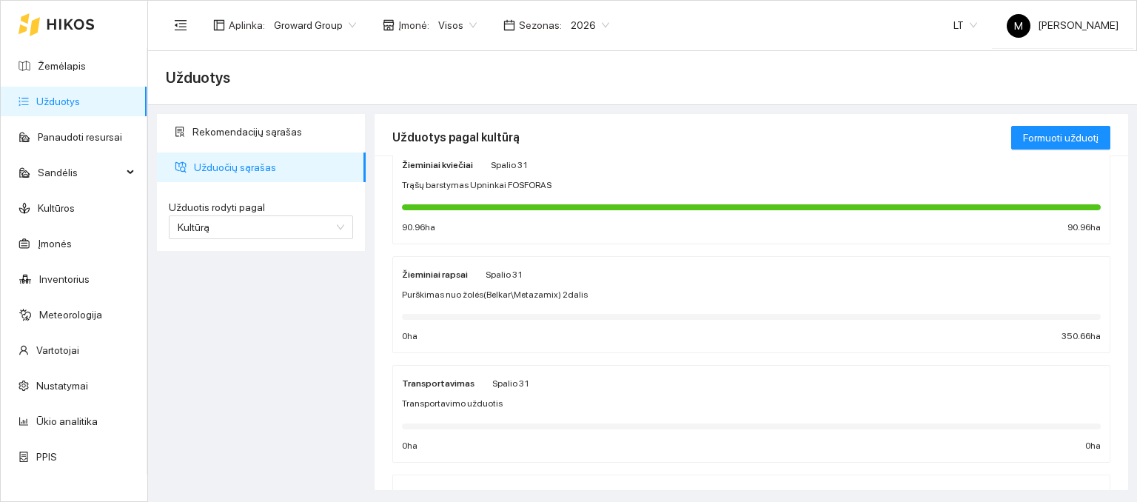
click at [461, 291] on span "Purškimas nuo žolės(Belkar\Metazamix) 2dalis" at bounding box center [495, 295] width 186 height 14
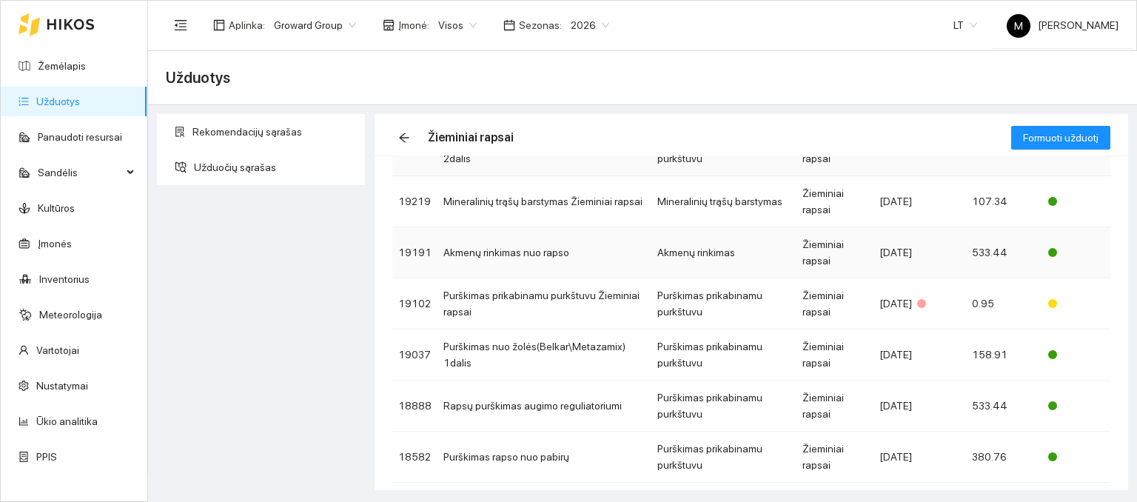
scroll to position [148, 0]
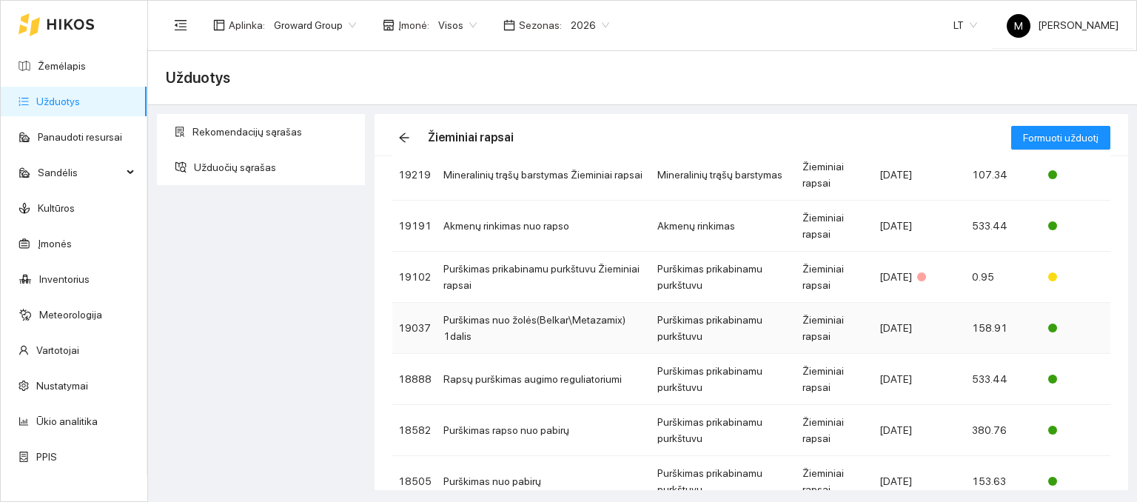
click at [502, 324] on td "Purškimas nuo žolės(Belkar\Metazamix) 1dalis" at bounding box center [545, 328] width 214 height 51
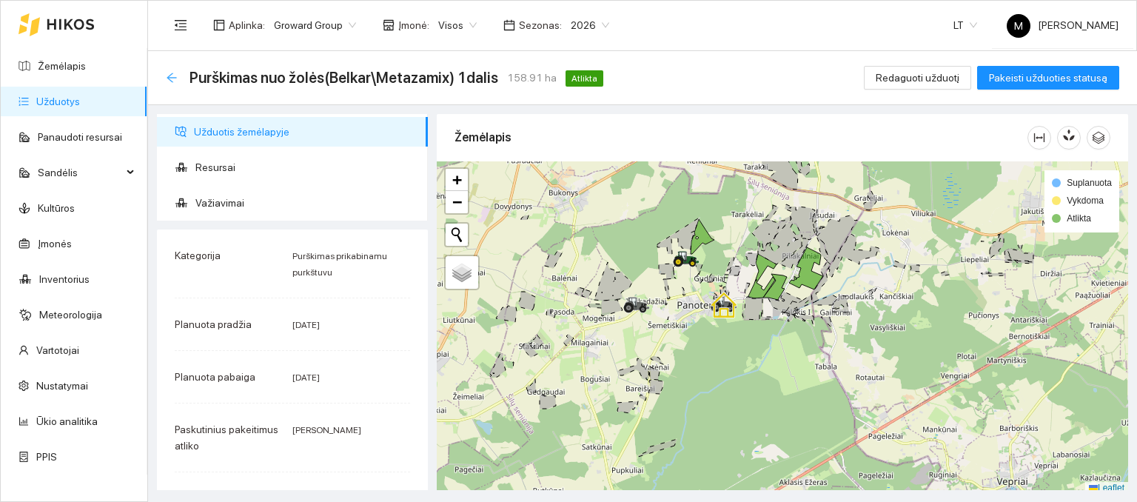
click at [172, 80] on icon "arrow-left" at bounding box center [172, 78] width 12 height 12
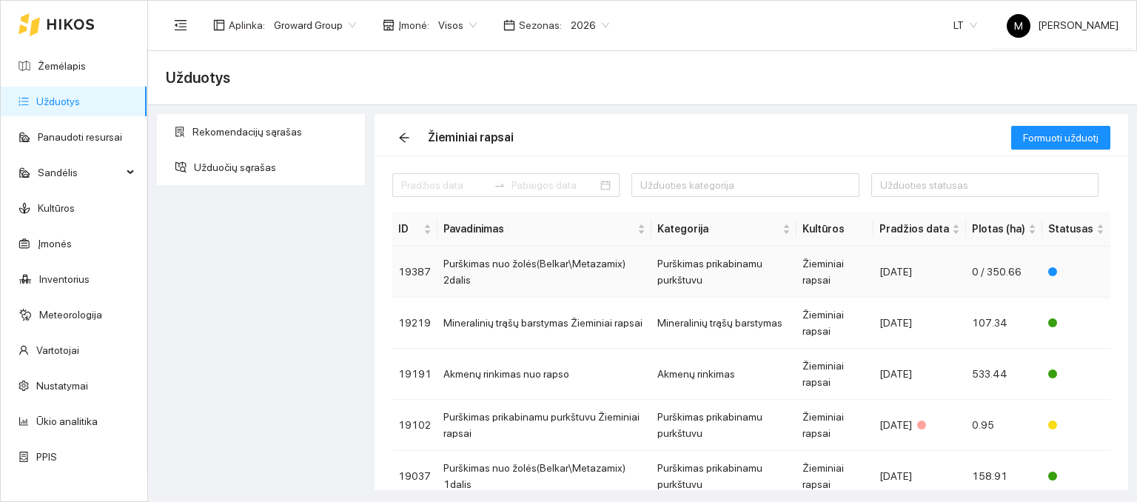
click at [512, 268] on td "Purškimas nuo žolės(Belkar\Metazamix) 2dalis" at bounding box center [545, 272] width 214 height 51
